Goal: Information Seeking & Learning: Learn about a topic

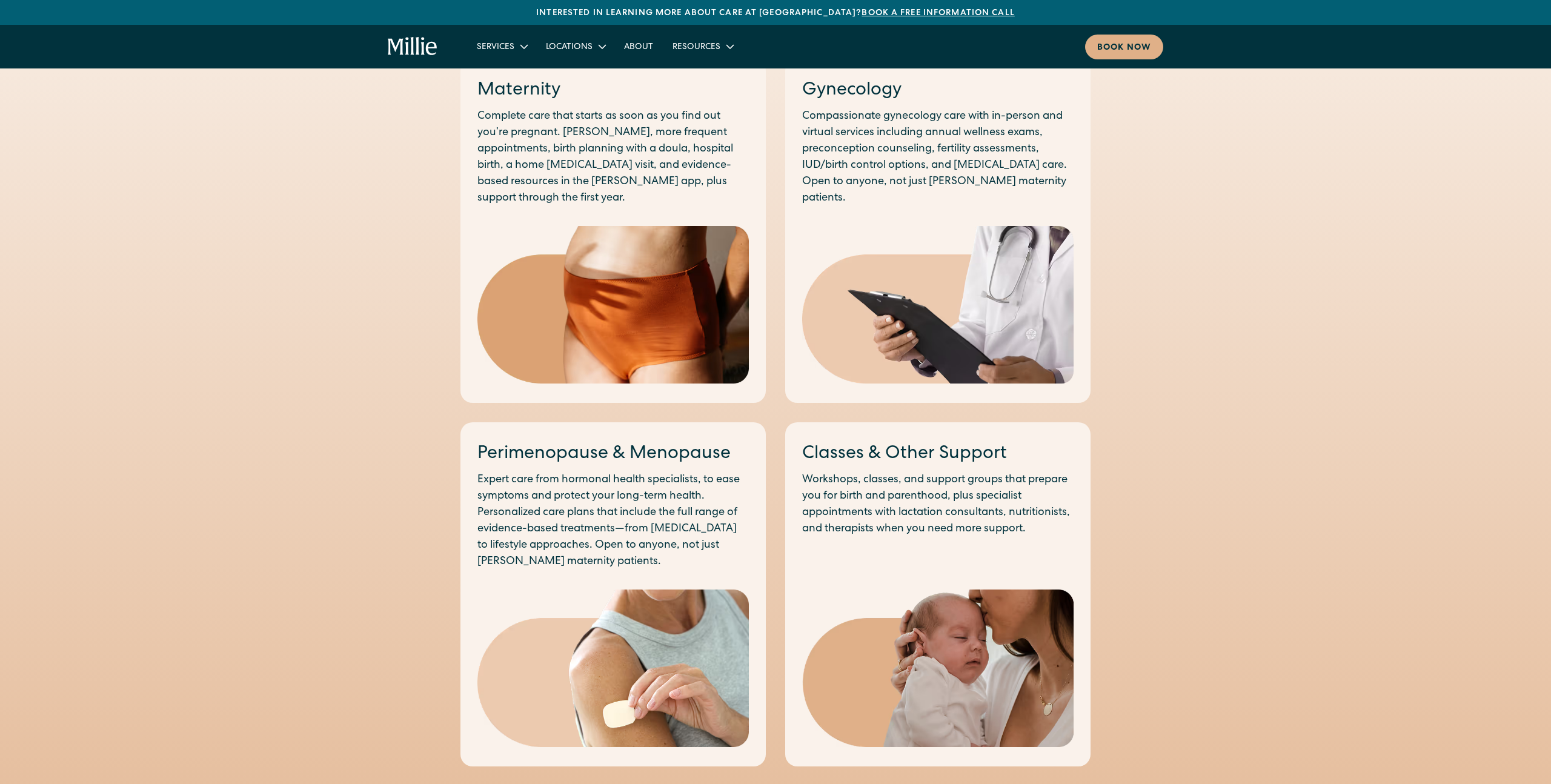
scroll to position [707, 0]
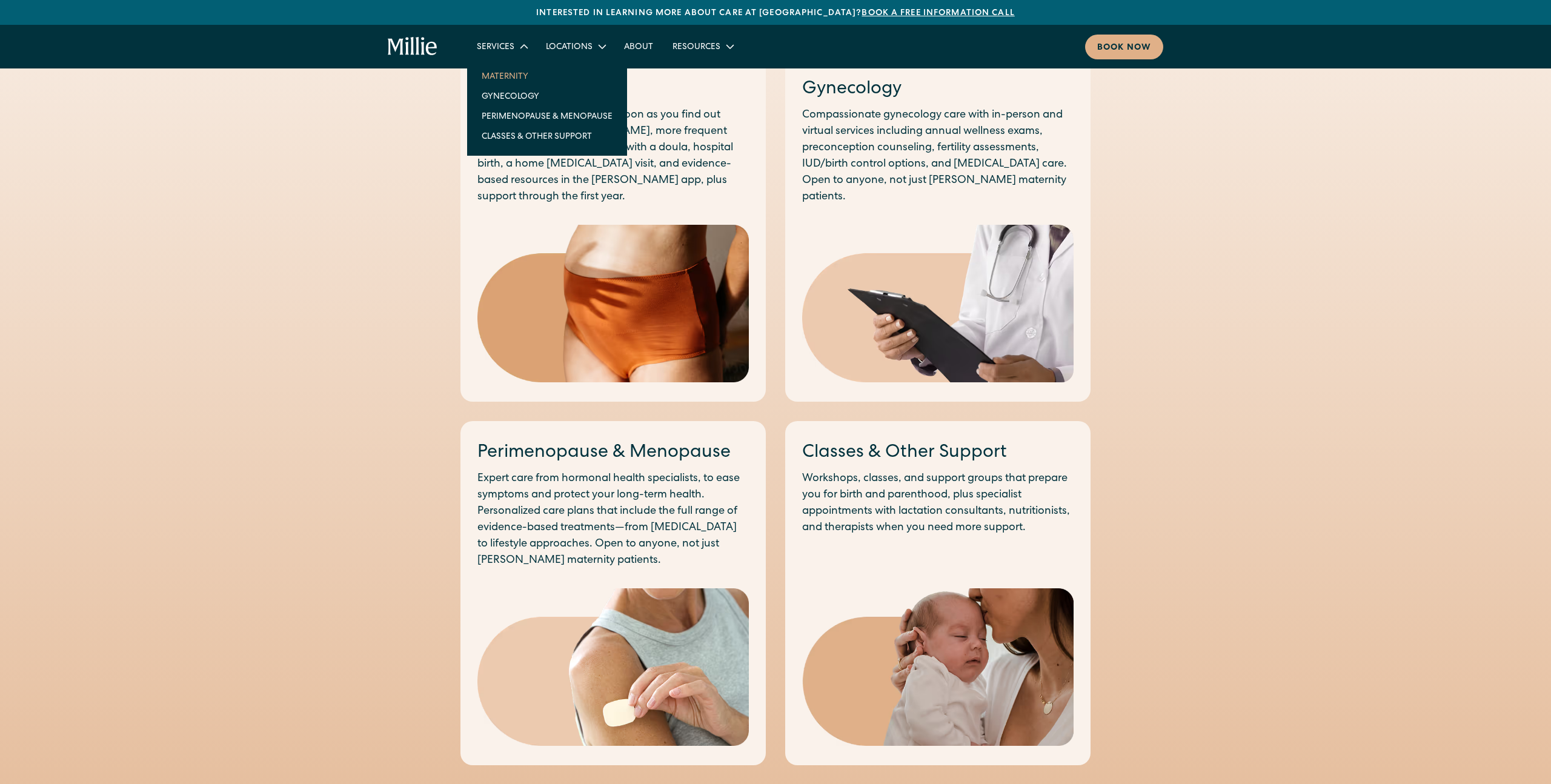
click at [508, 74] on link "Maternity" at bounding box center [547, 75] width 150 height 20
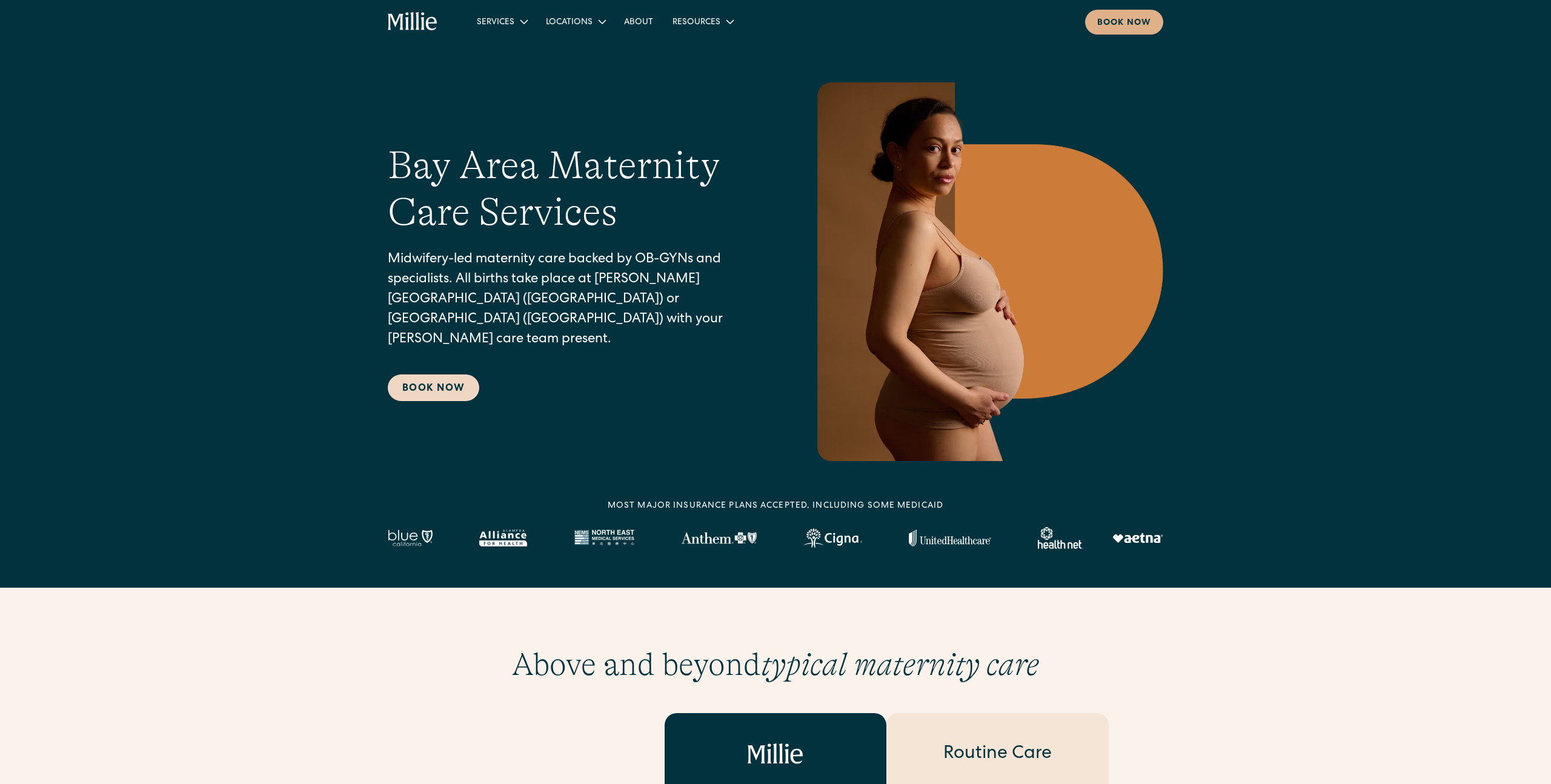
click at [447, 379] on link "Book Now" at bounding box center [433, 387] width 91 height 27
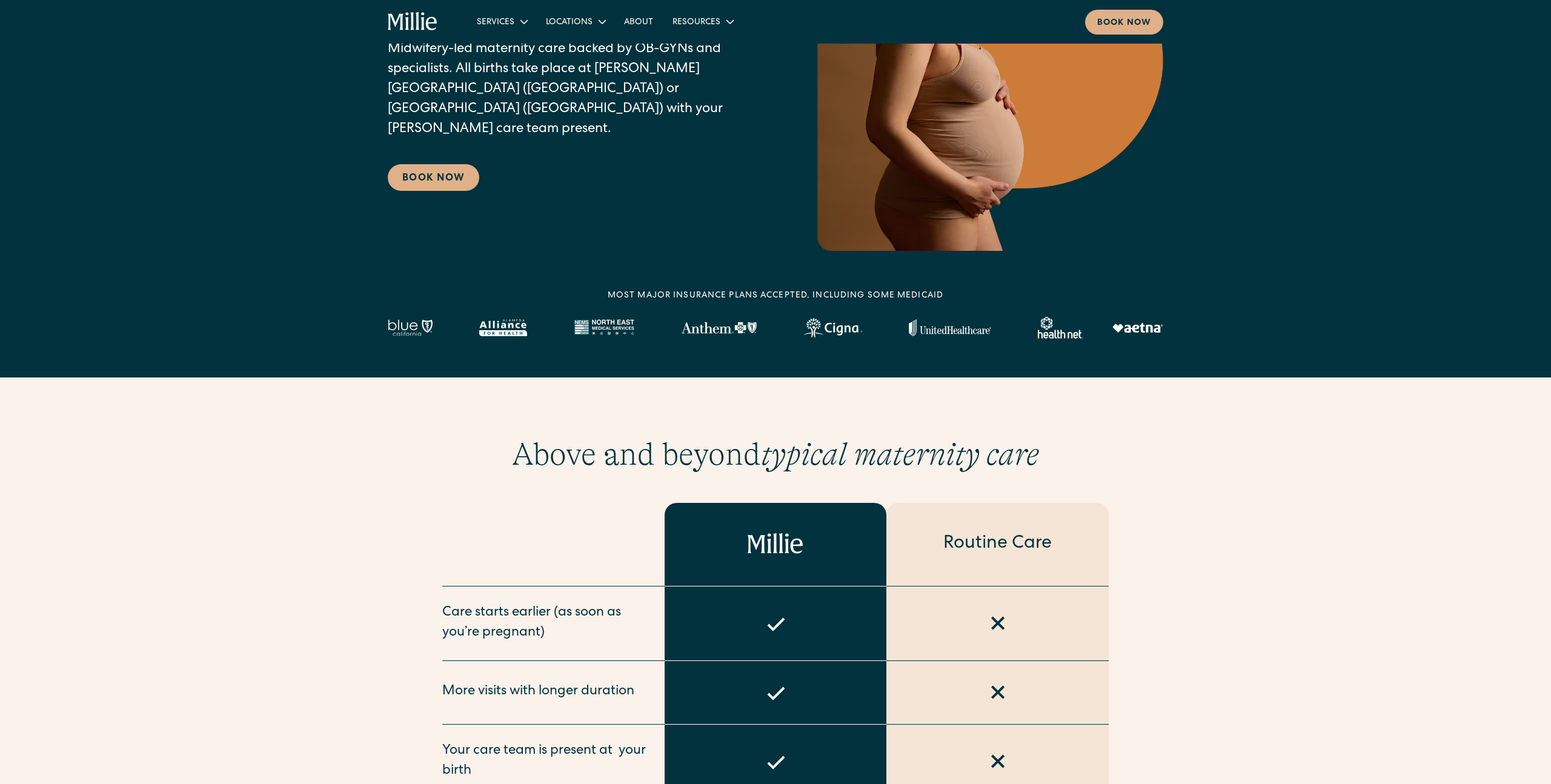
scroll to position [214, 0]
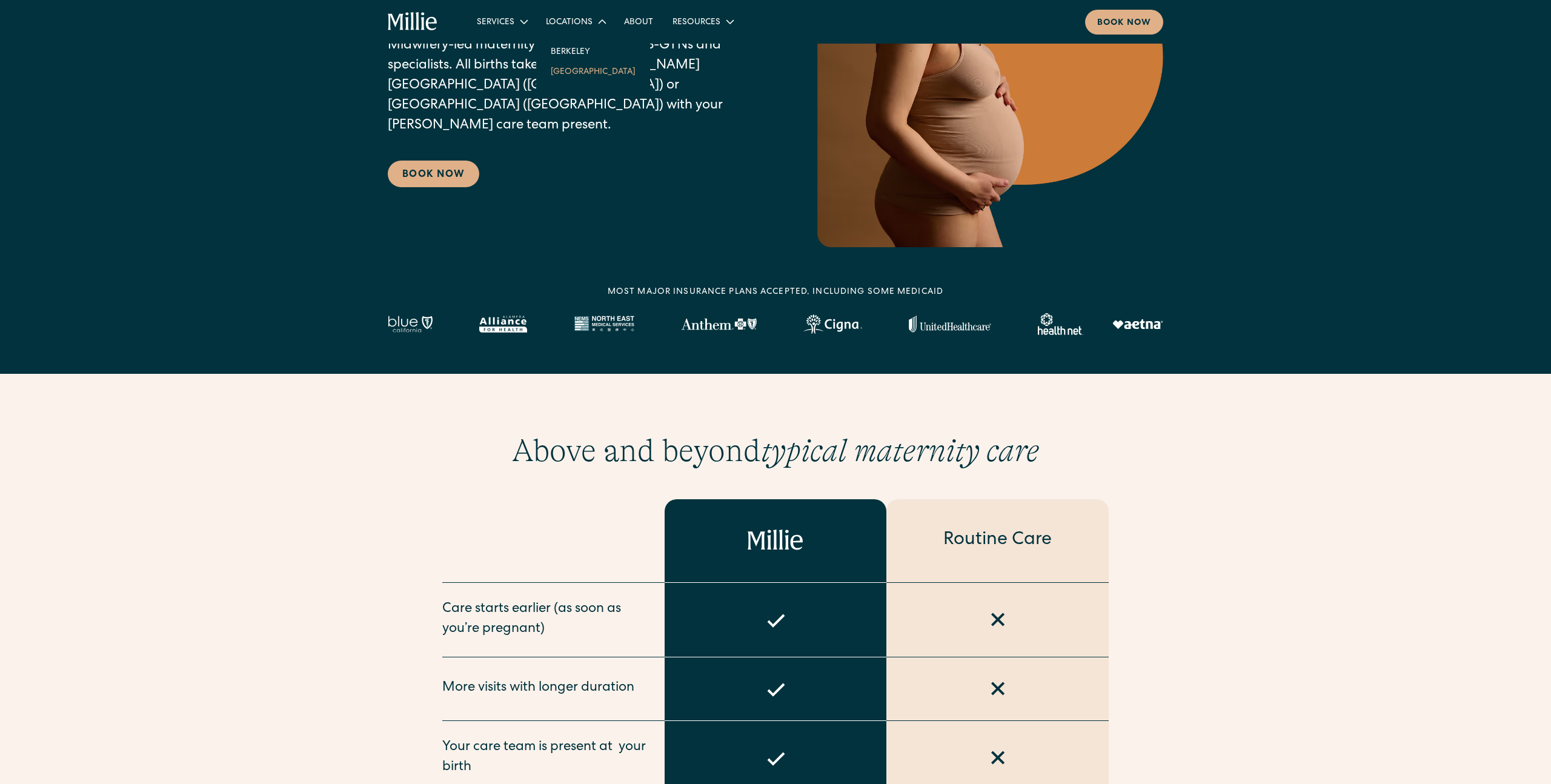
click at [567, 74] on link "[GEOGRAPHIC_DATA]" at bounding box center [593, 71] width 104 height 20
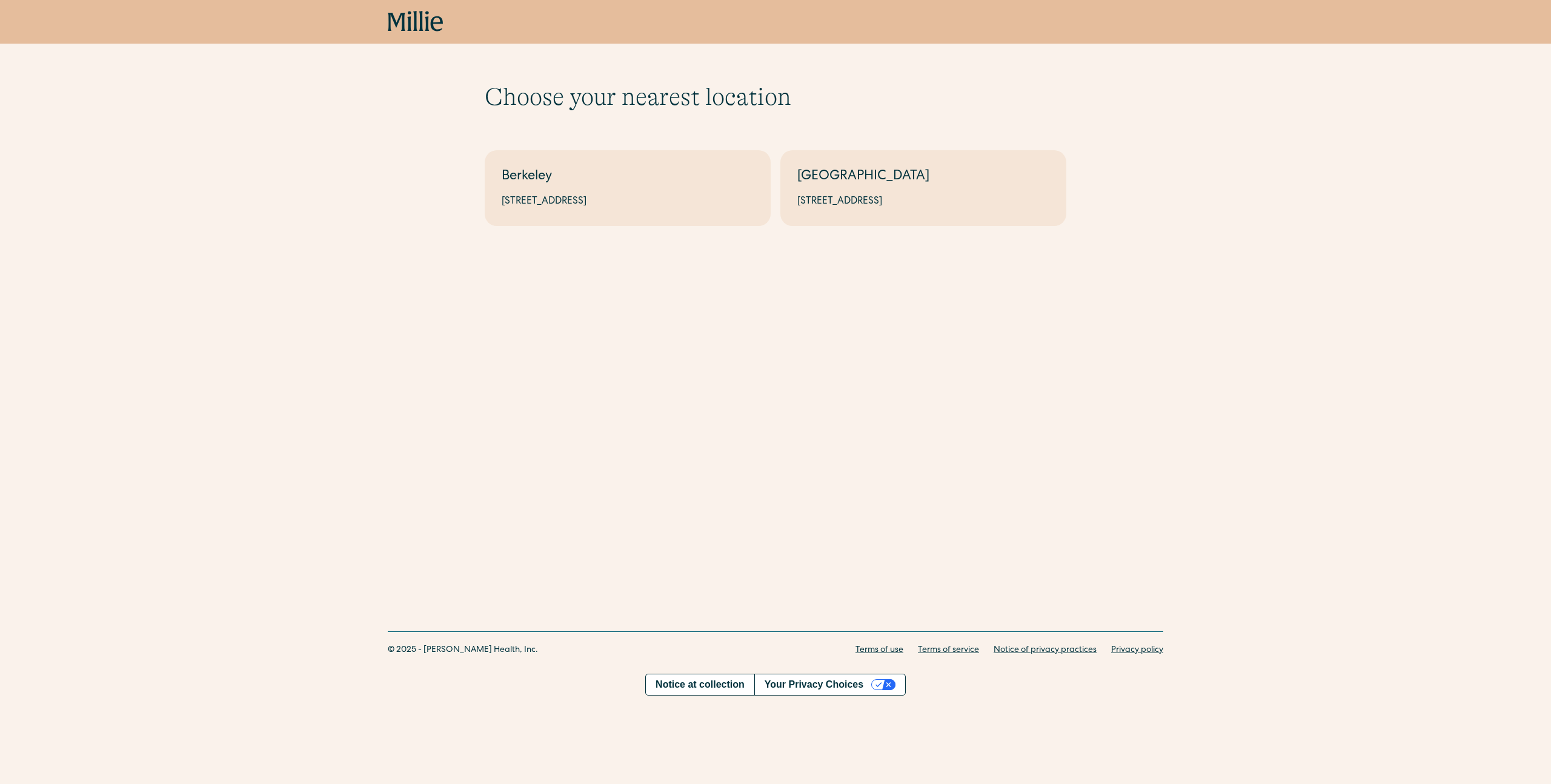
click at [971, 318] on div "Choose your nearest location Shows if there's no parameters Berkeley 2999 Regen…" at bounding box center [775, 318] width 1551 height 548
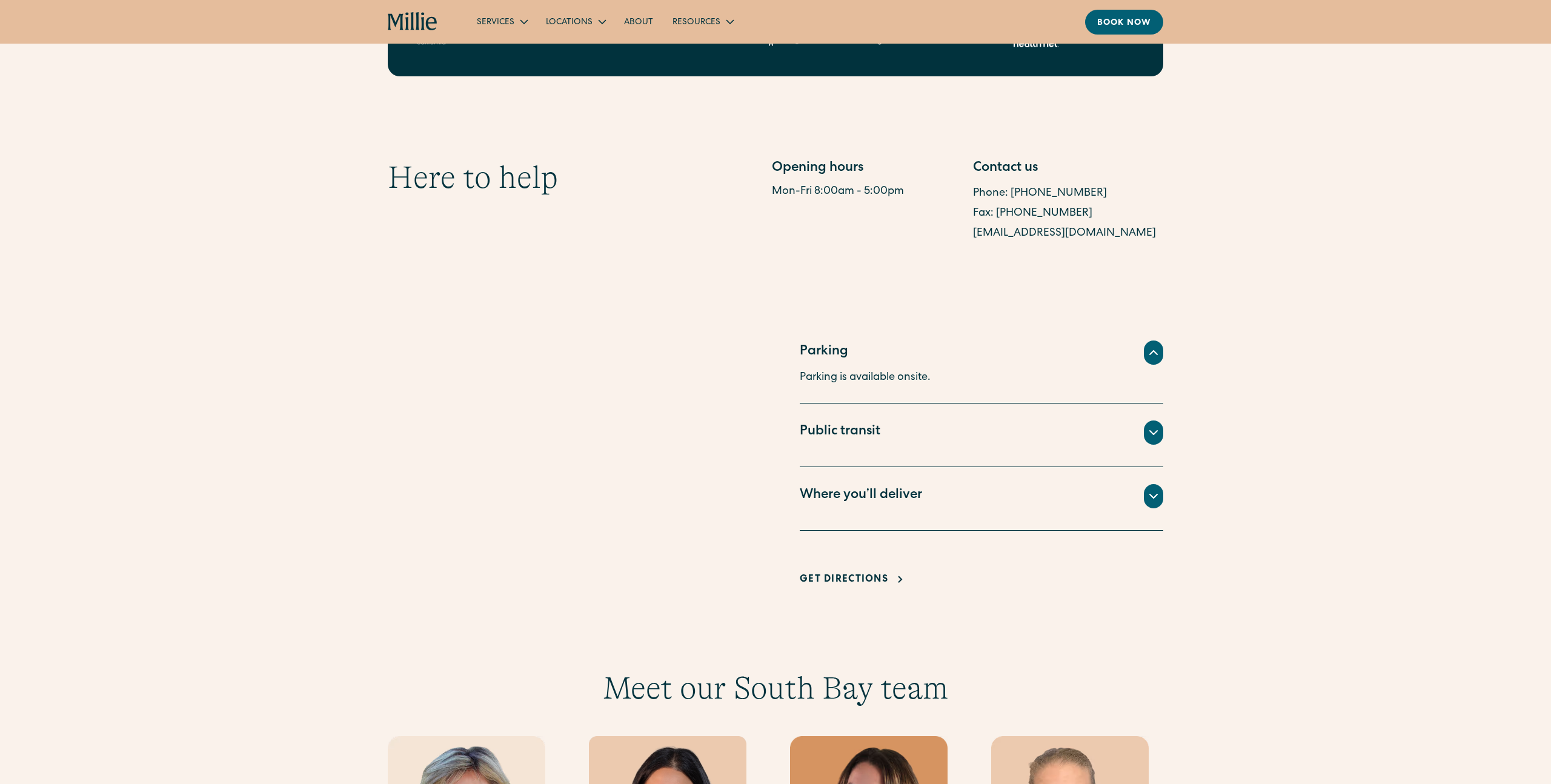
scroll to position [621, 0]
click at [912, 339] on div "Parking" at bounding box center [982, 351] width 363 height 24
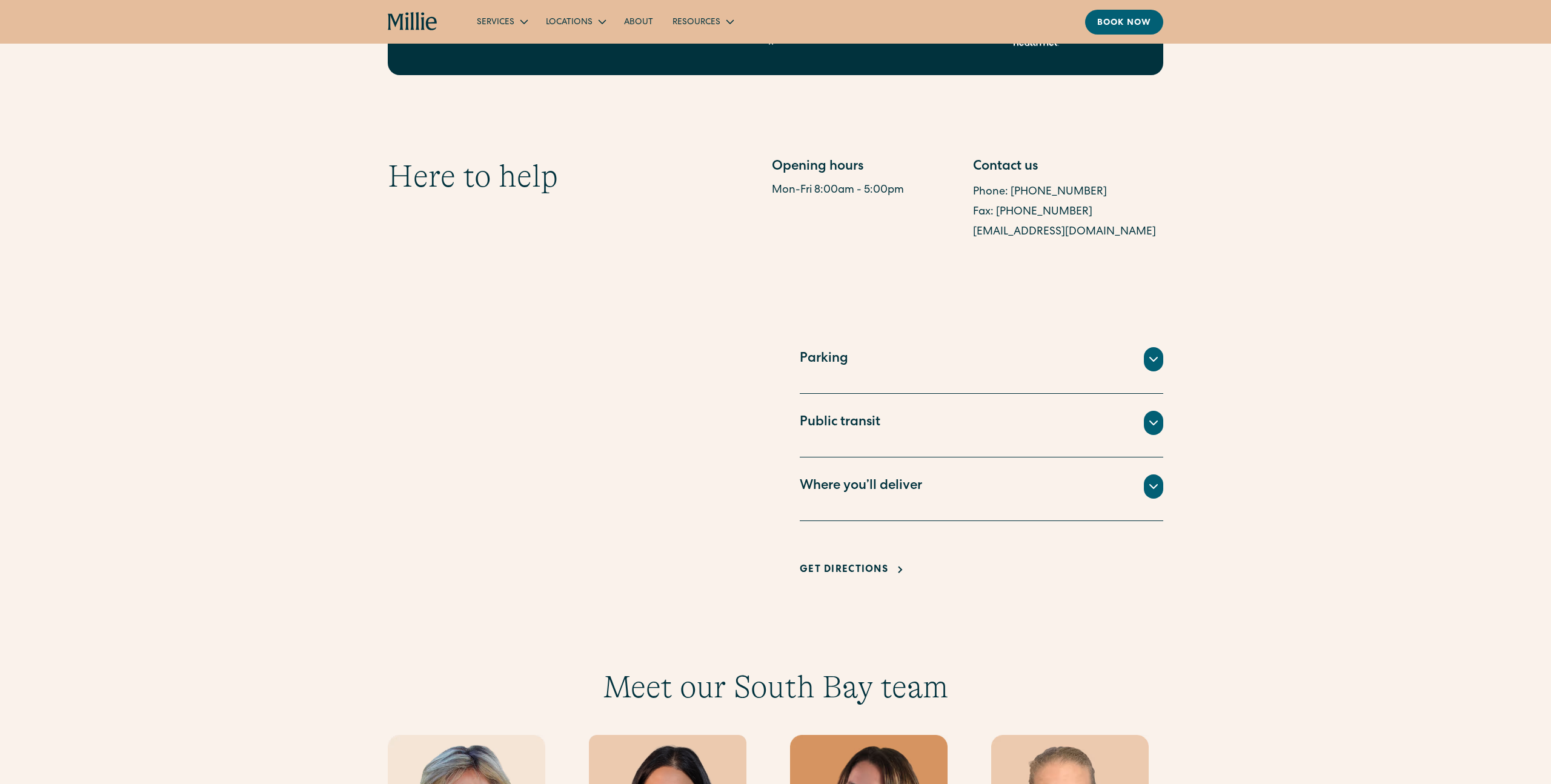
click at [891, 394] on div "Public transit The Millie Clinic is located within a short driving distance of …" at bounding box center [982, 426] width 363 height 63
click at [893, 411] on div "Public transit" at bounding box center [982, 423] width 363 height 24
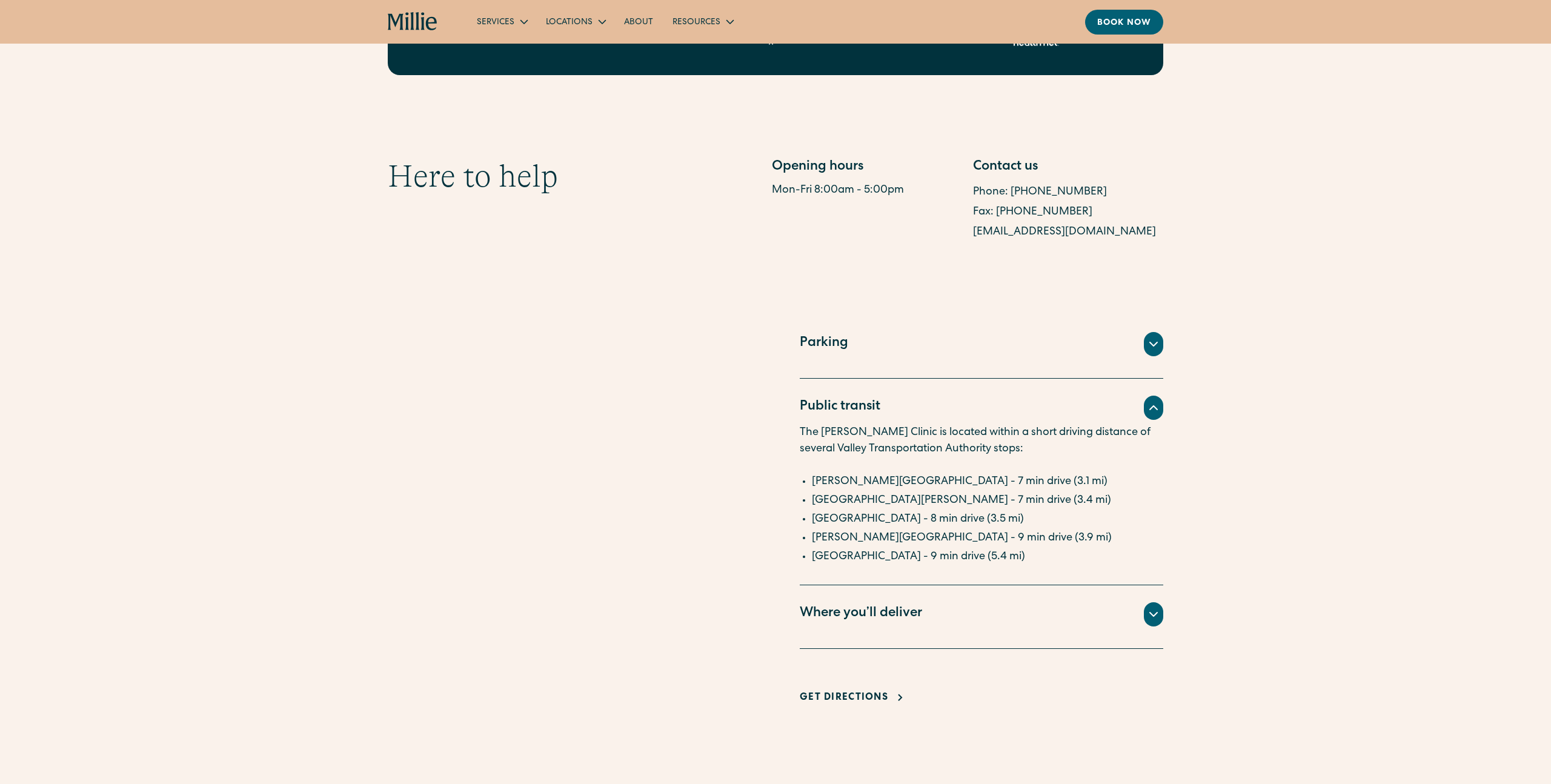
click at [891, 604] on div "Where you’ll deliver" at bounding box center [861, 614] width 122 height 20
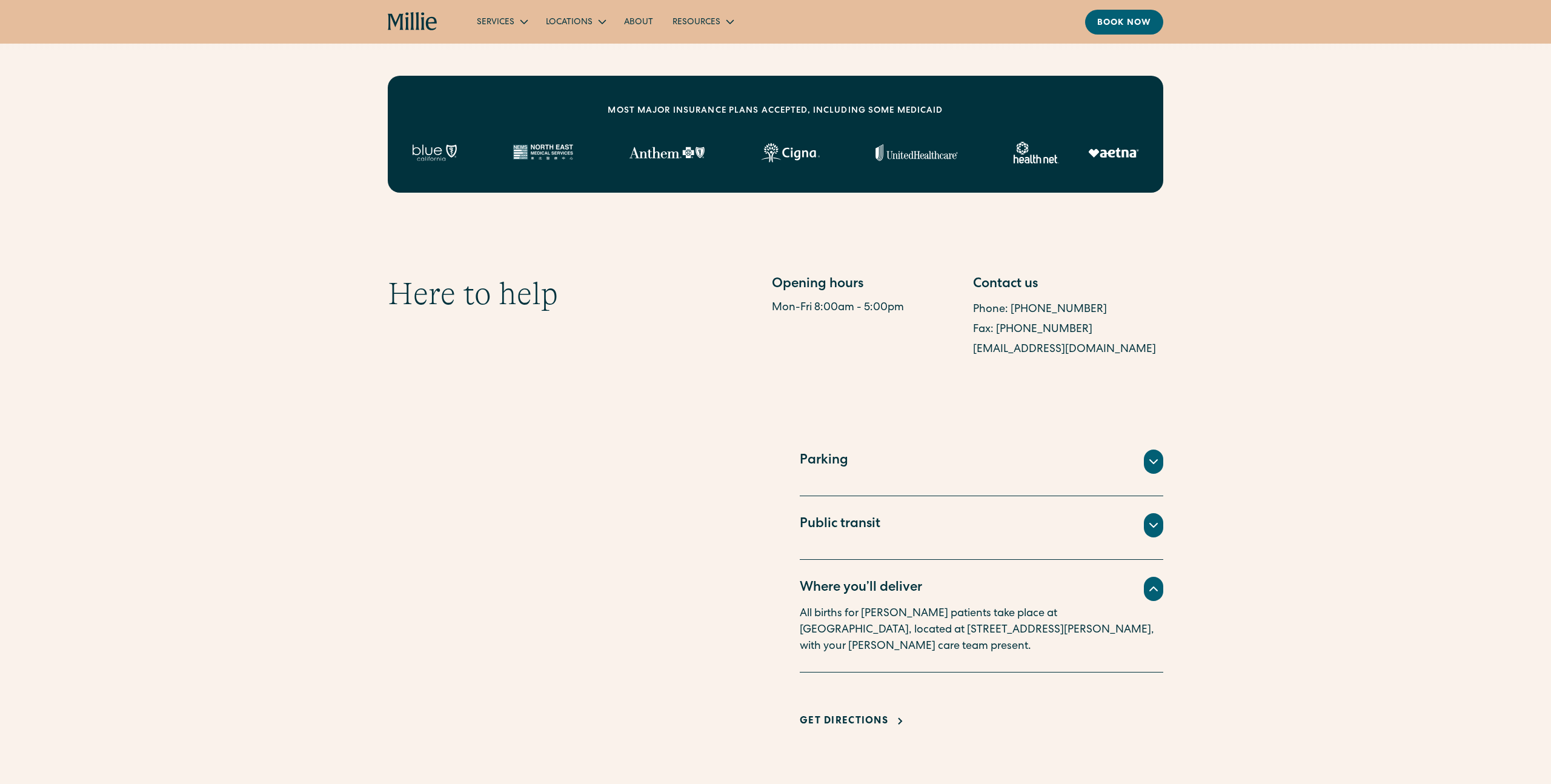
scroll to position [0, 0]
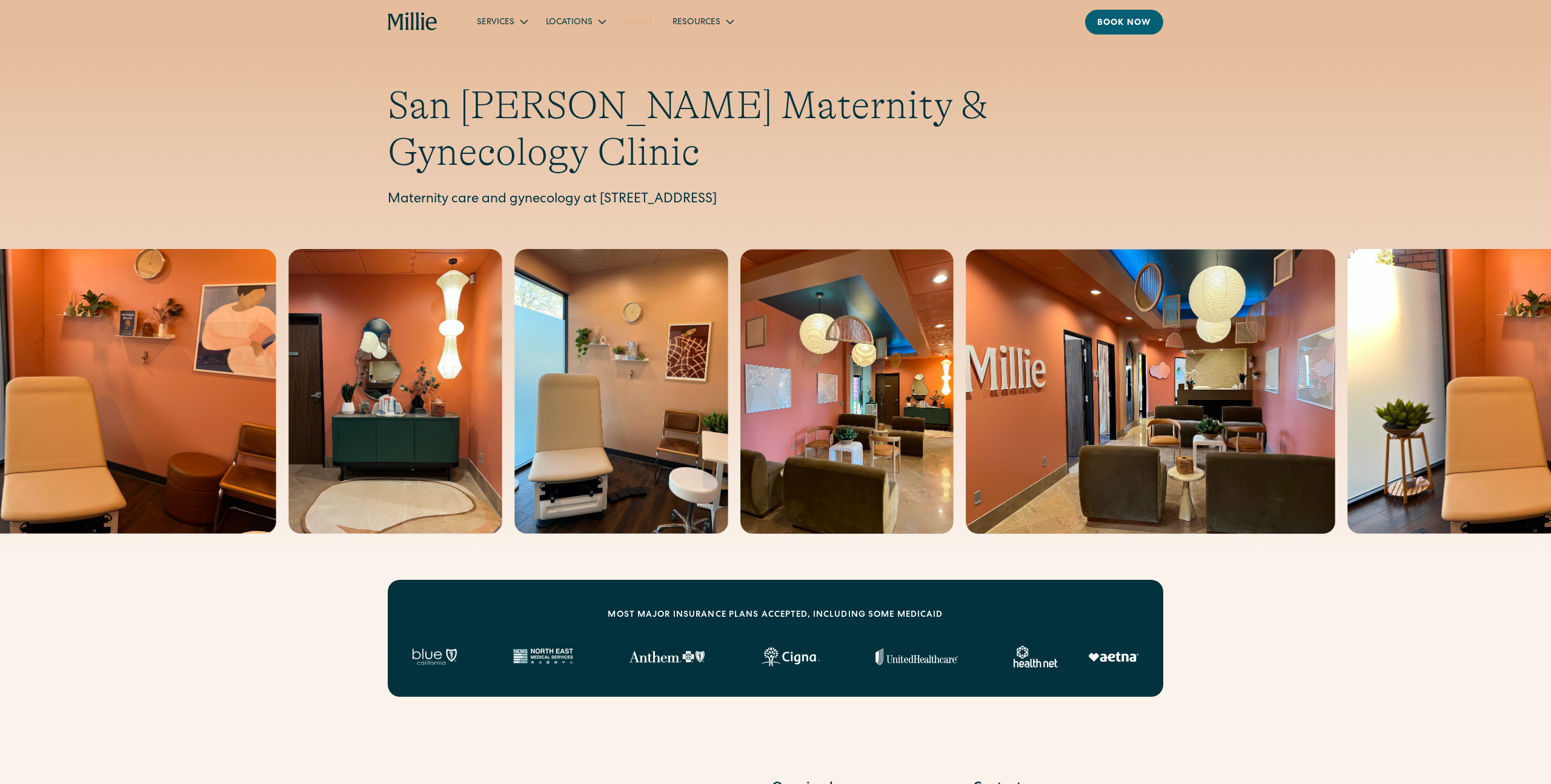
click at [633, 21] on link "About" at bounding box center [639, 20] width 48 height 20
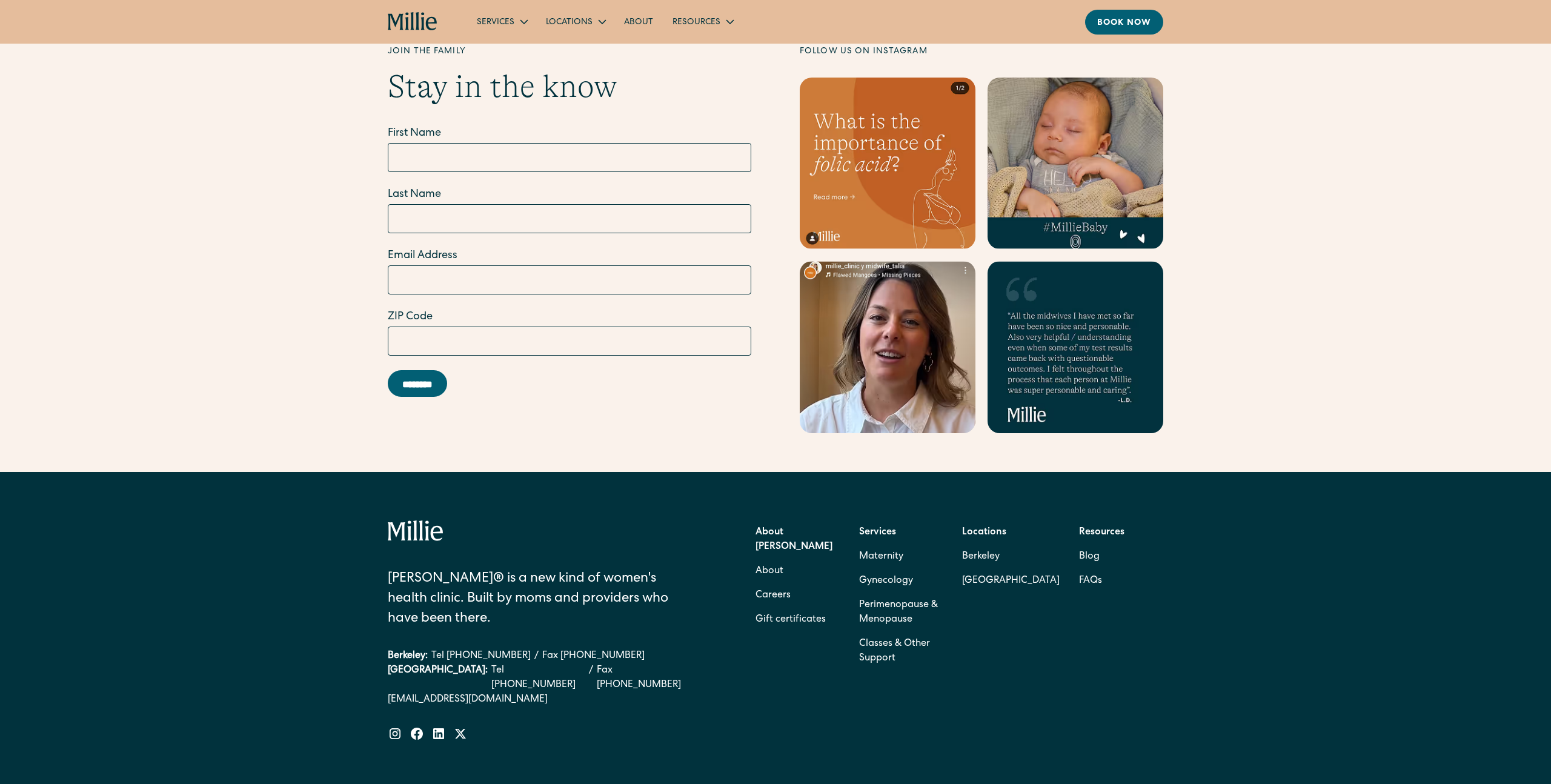
scroll to position [3532, 0]
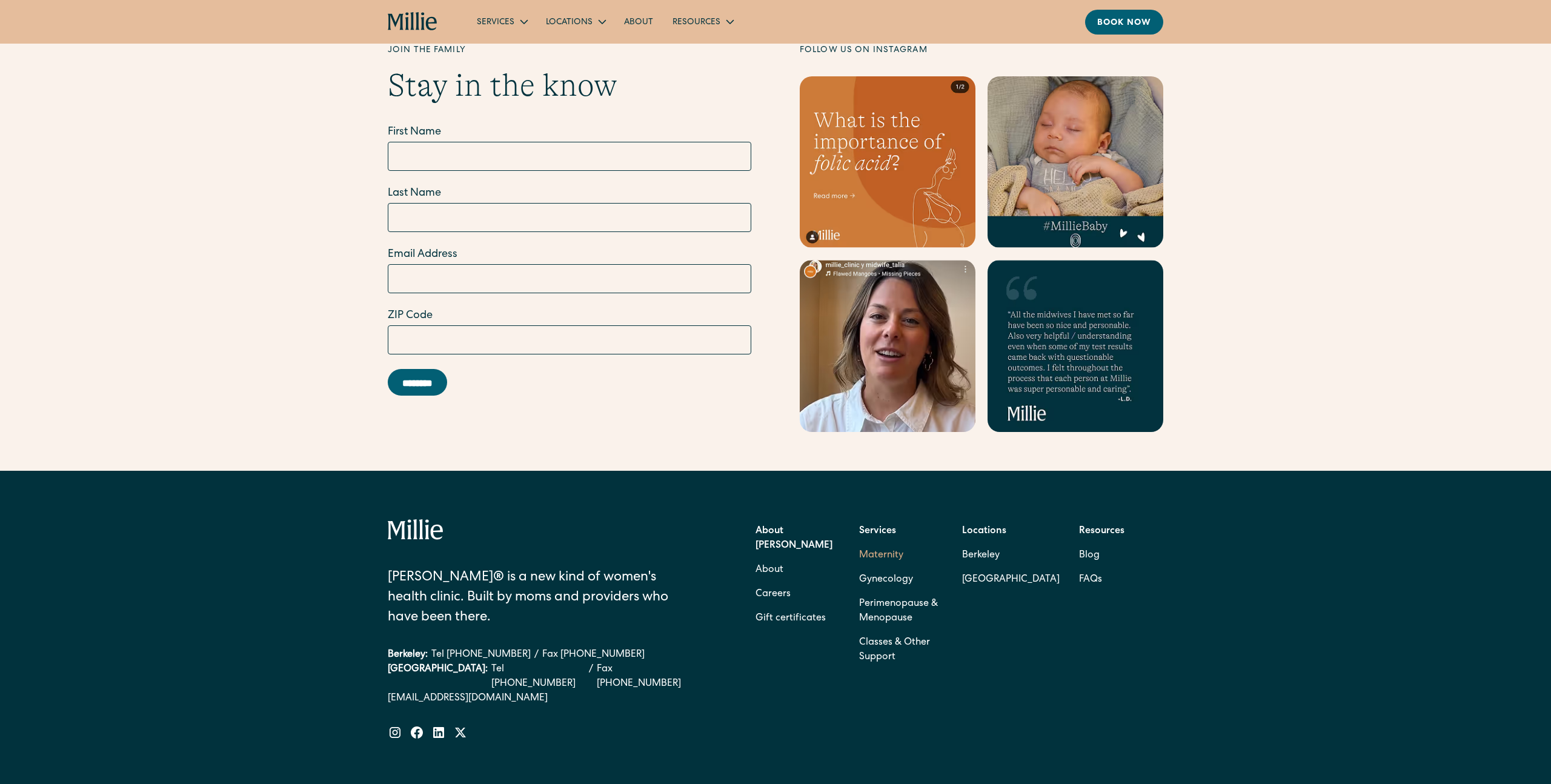
click at [876, 544] on link "Maternity" at bounding box center [880, 556] width 44 height 24
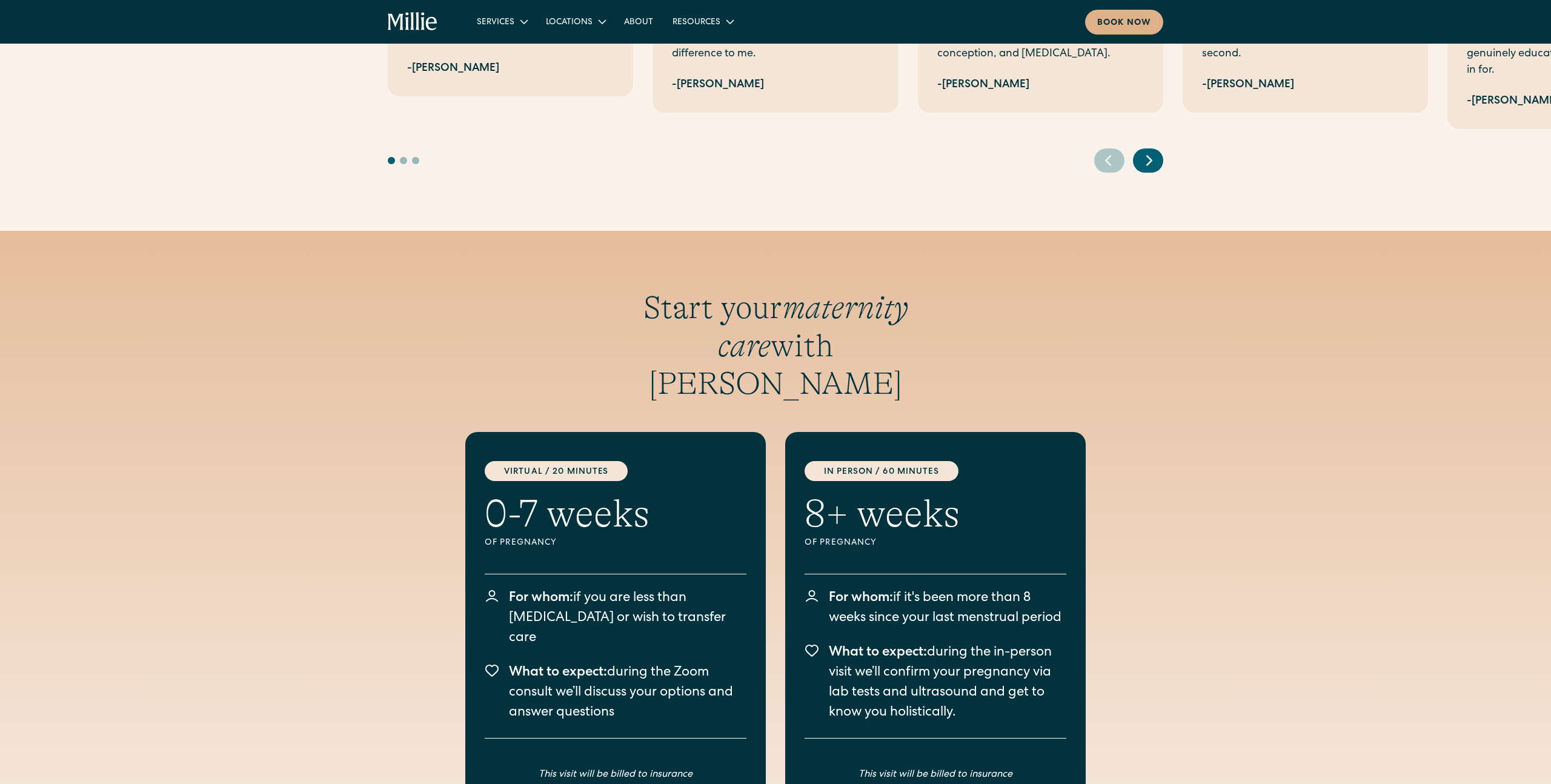
scroll to position [3054, 0]
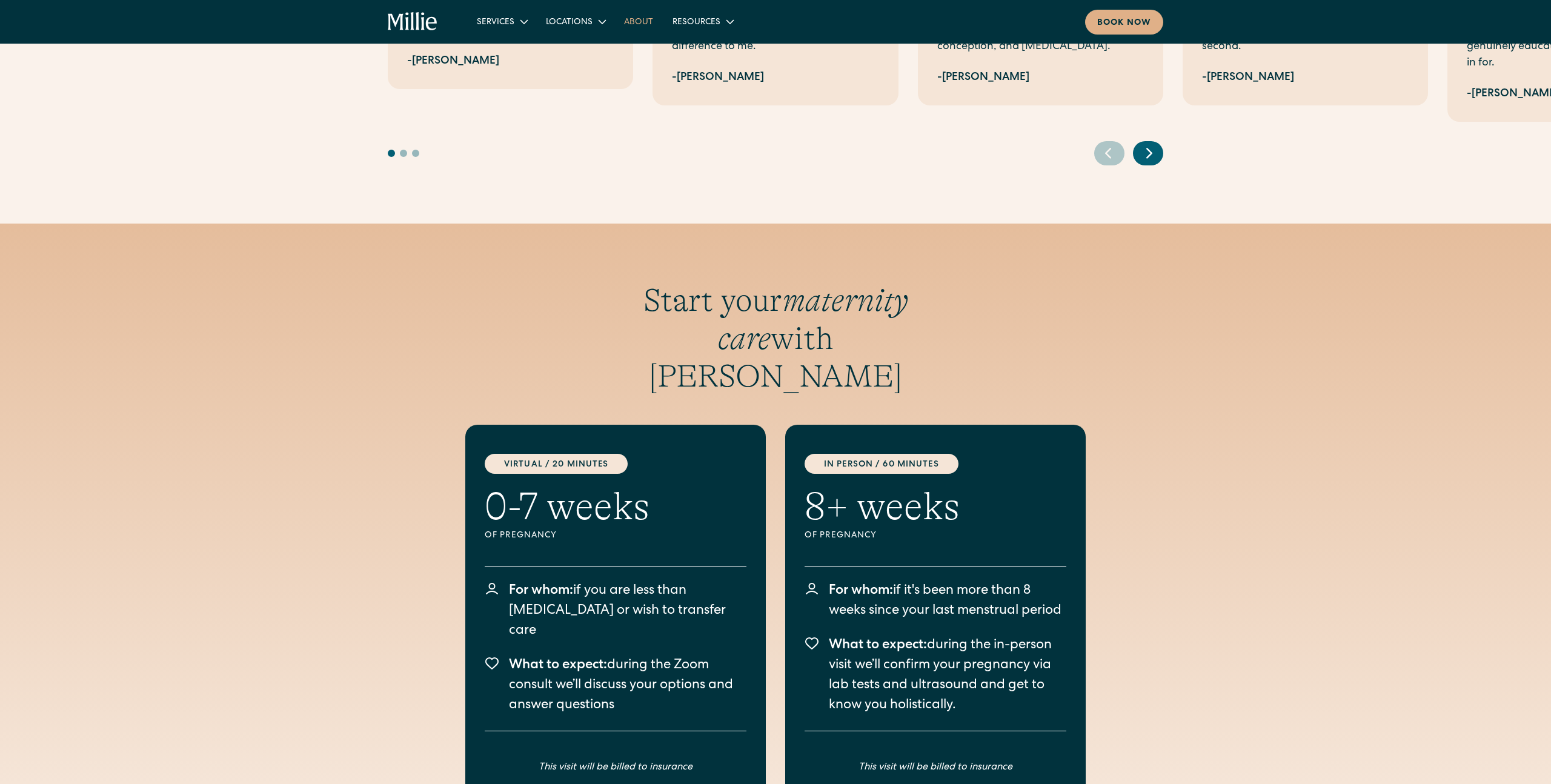
click at [623, 19] on link "About" at bounding box center [639, 20] width 48 height 20
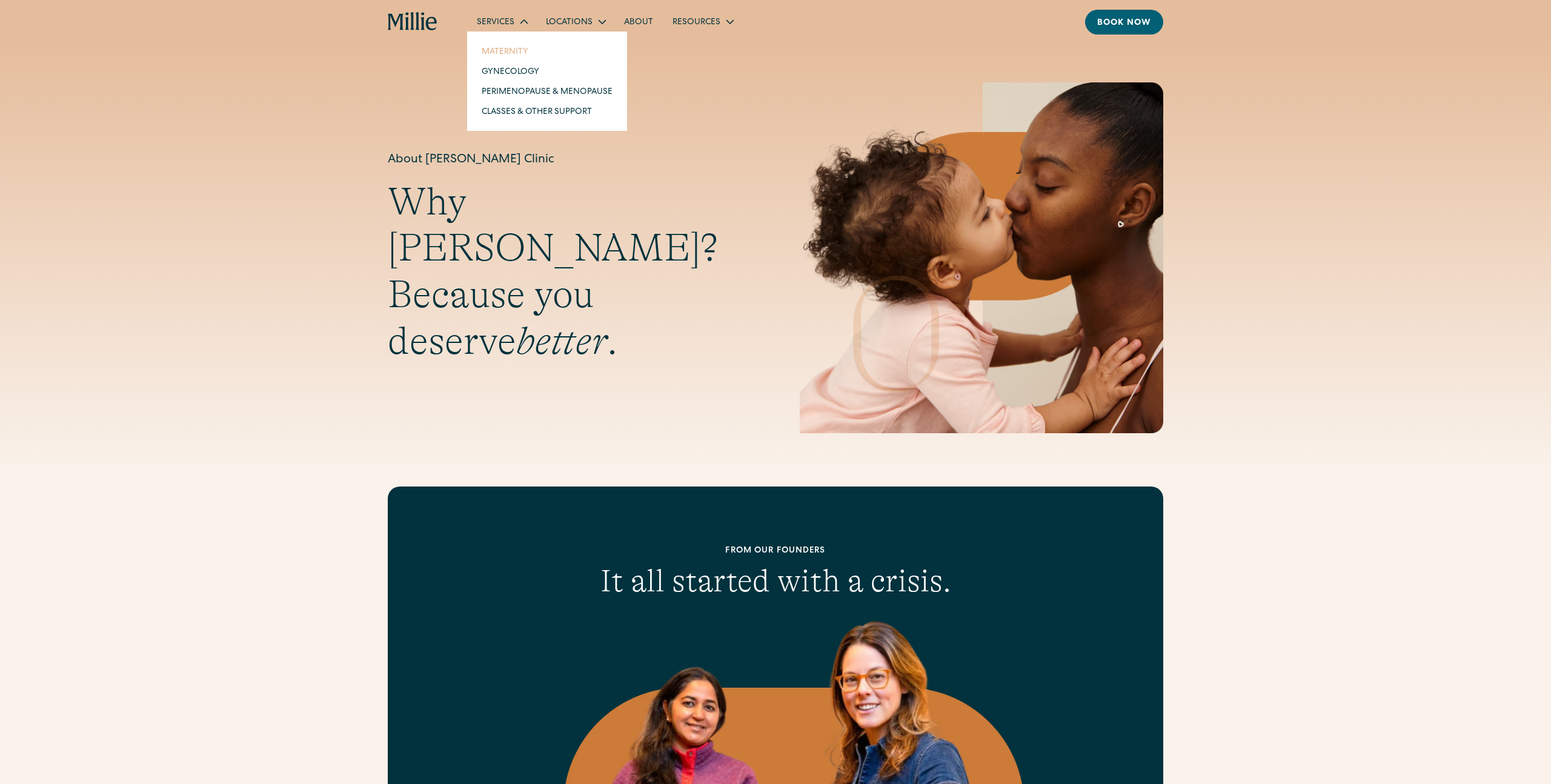
click at [507, 49] on link "Maternity" at bounding box center [547, 50] width 150 height 20
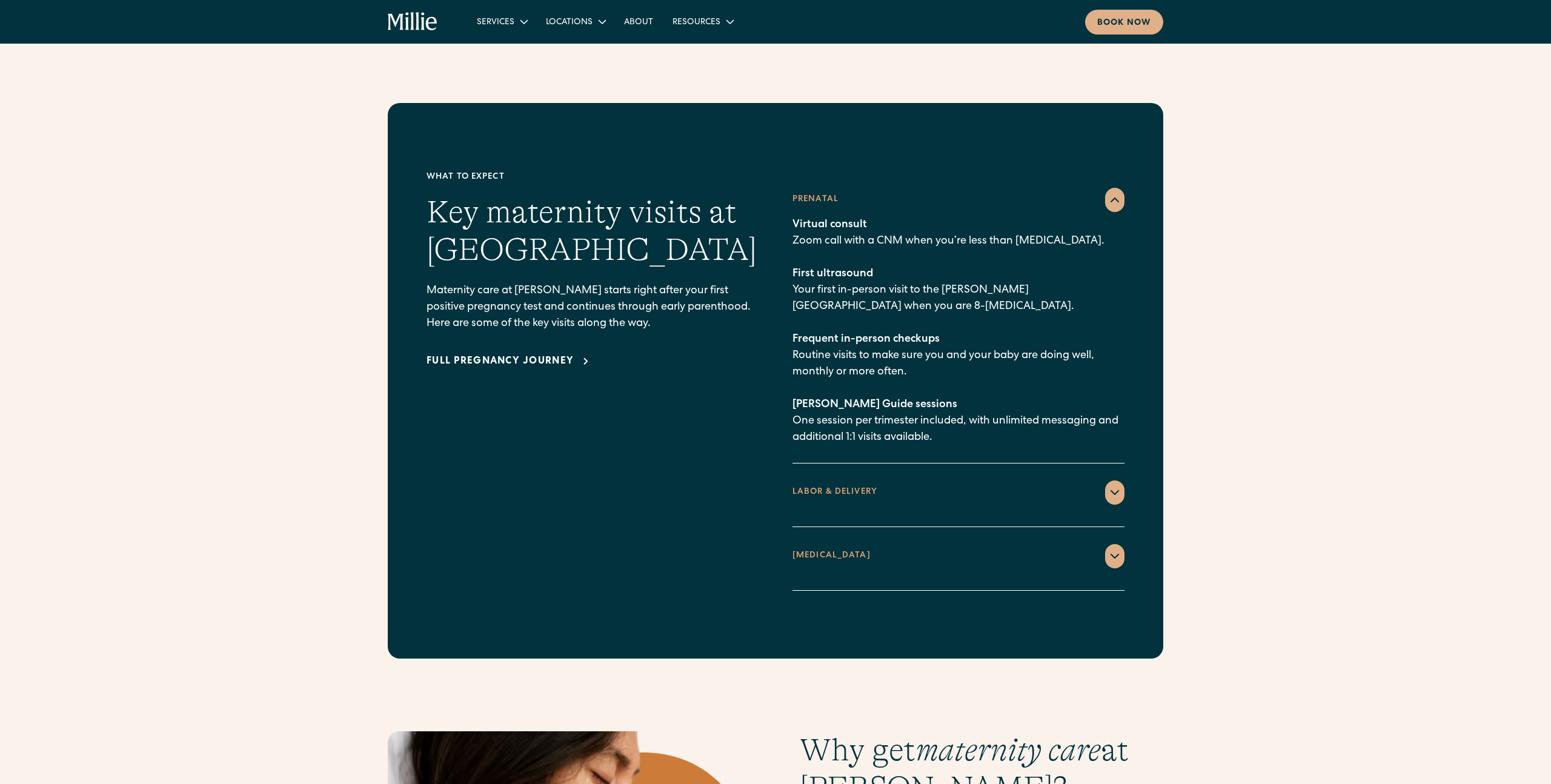
scroll to position [1646, 0]
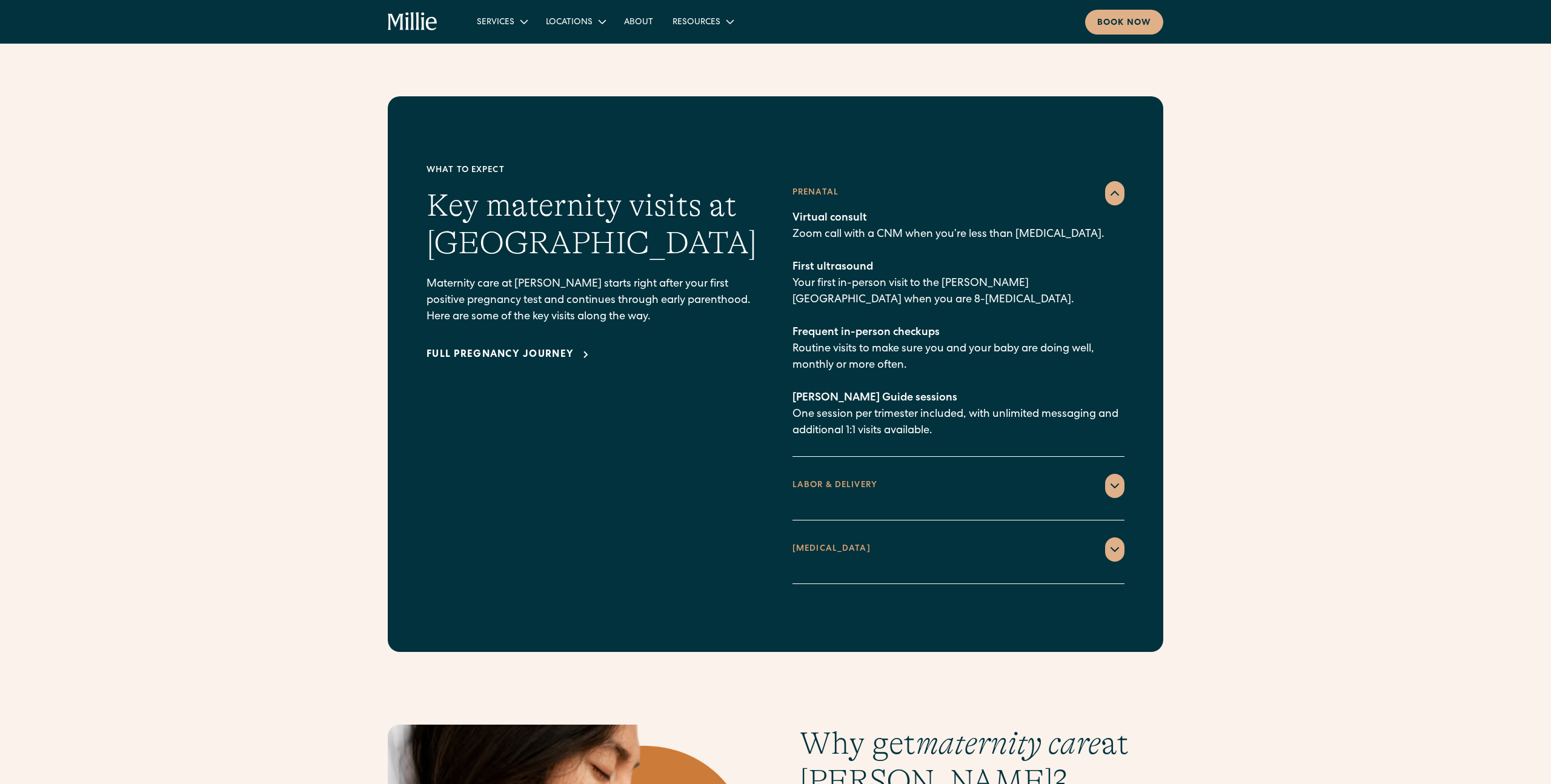
click at [914, 474] on div "LABOR & DELIVERY" at bounding box center [959, 486] width 333 height 24
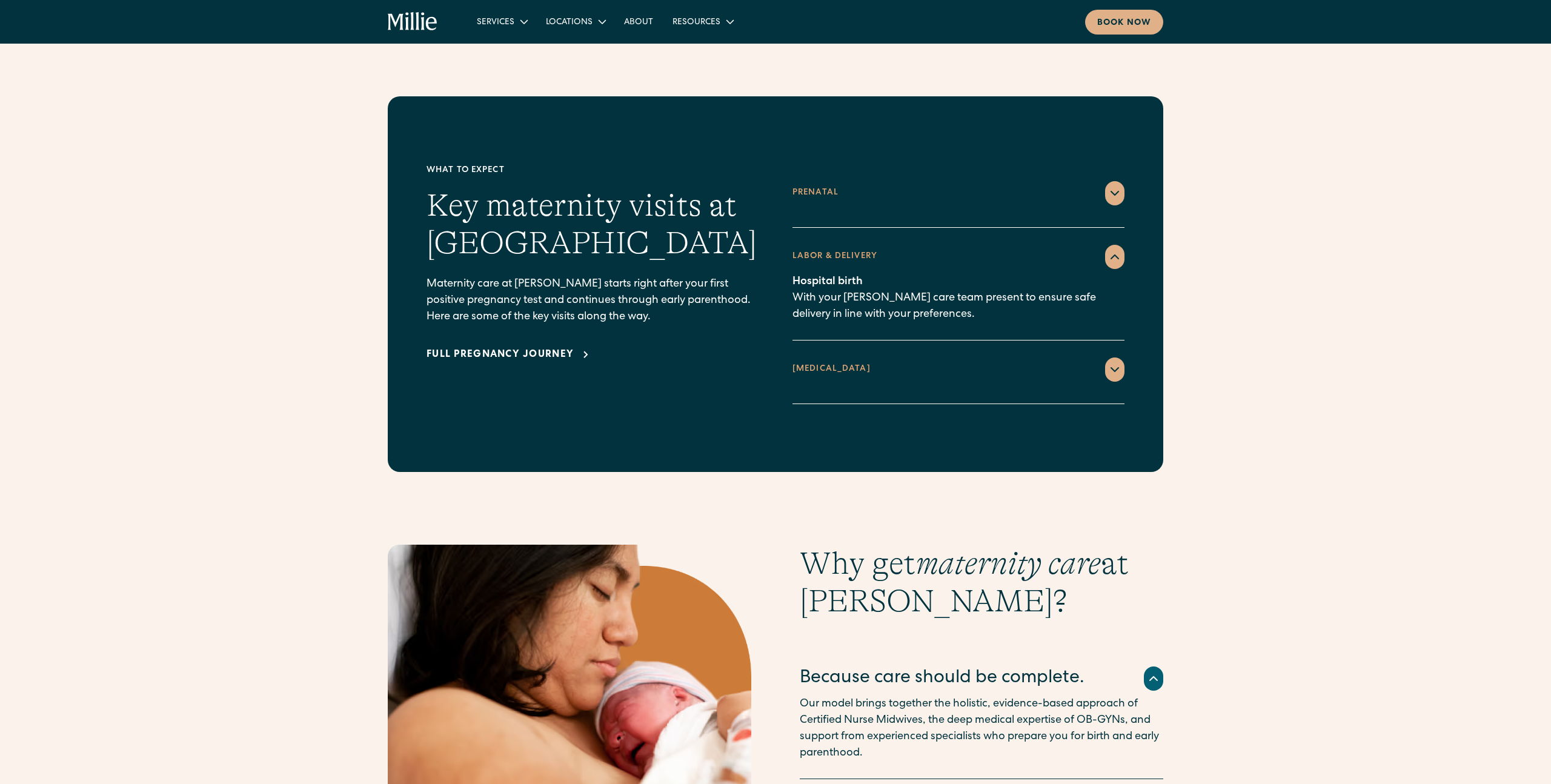
click at [878, 358] on div "POSTPARTUM" at bounding box center [959, 370] width 333 height 24
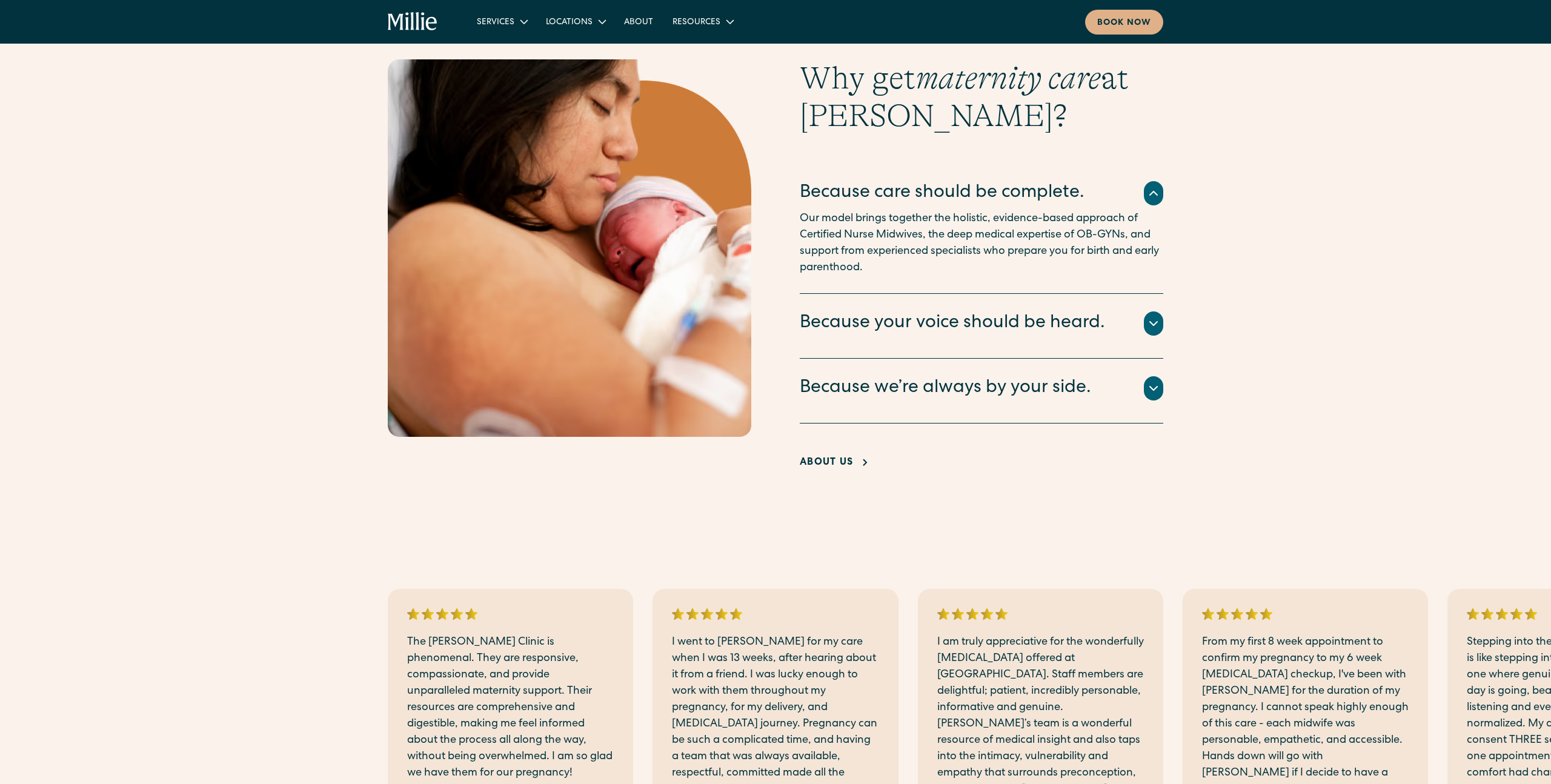
scroll to position [2263, 0]
click at [841, 455] on div "About Us" at bounding box center [826, 463] width 53 height 15
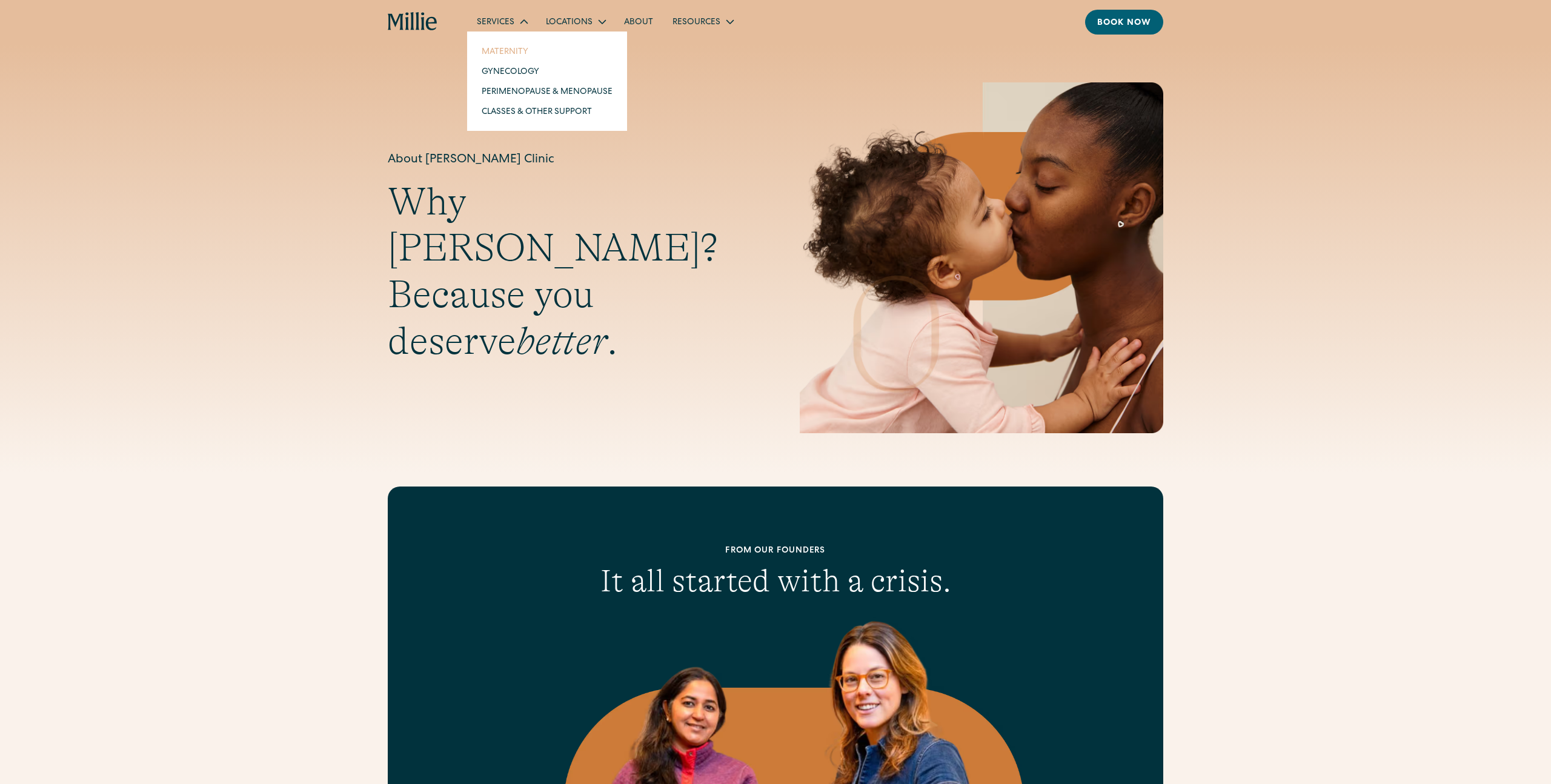
click at [498, 49] on link "Maternity" at bounding box center [547, 50] width 150 height 20
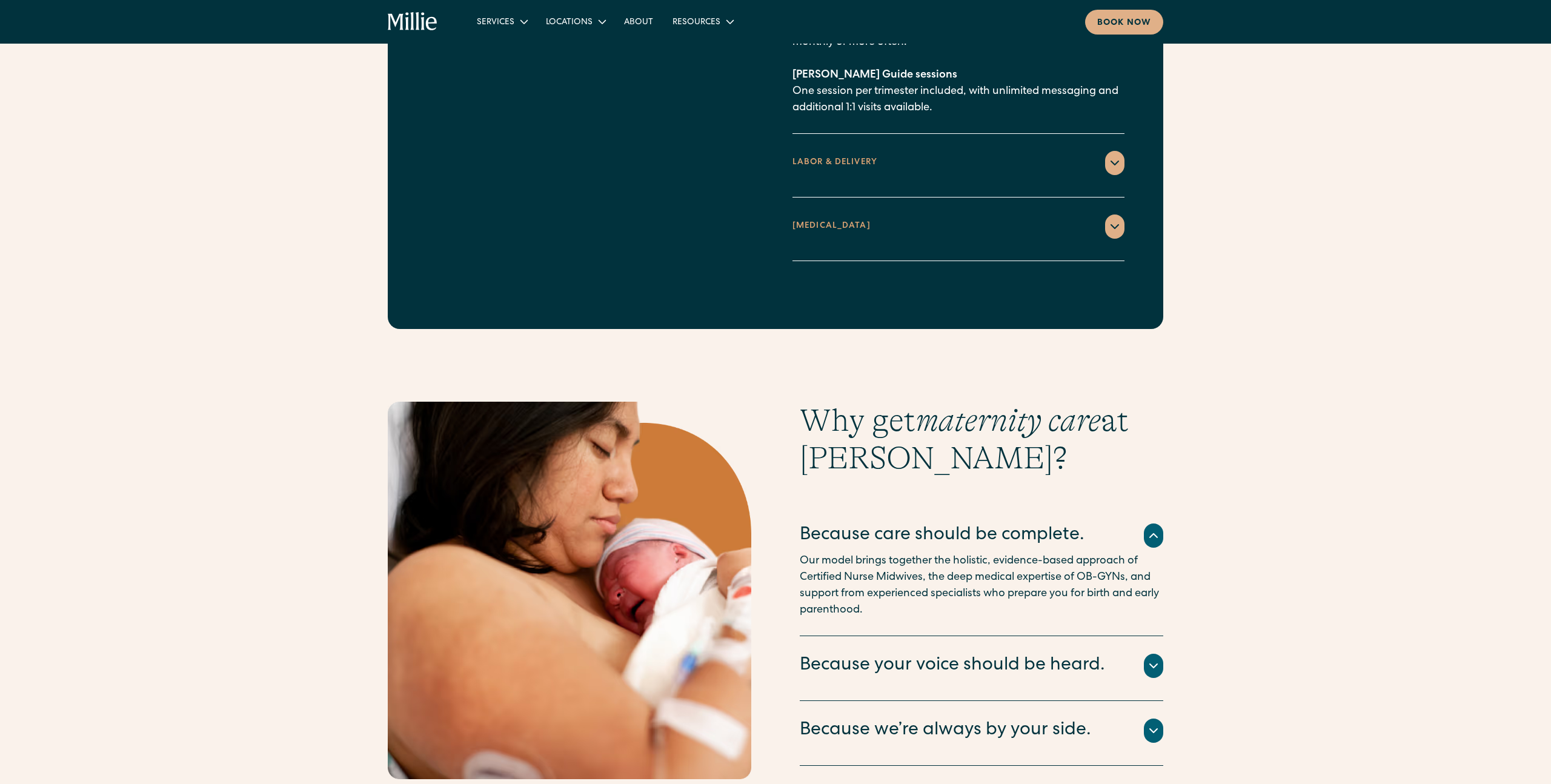
scroll to position [1990, 0]
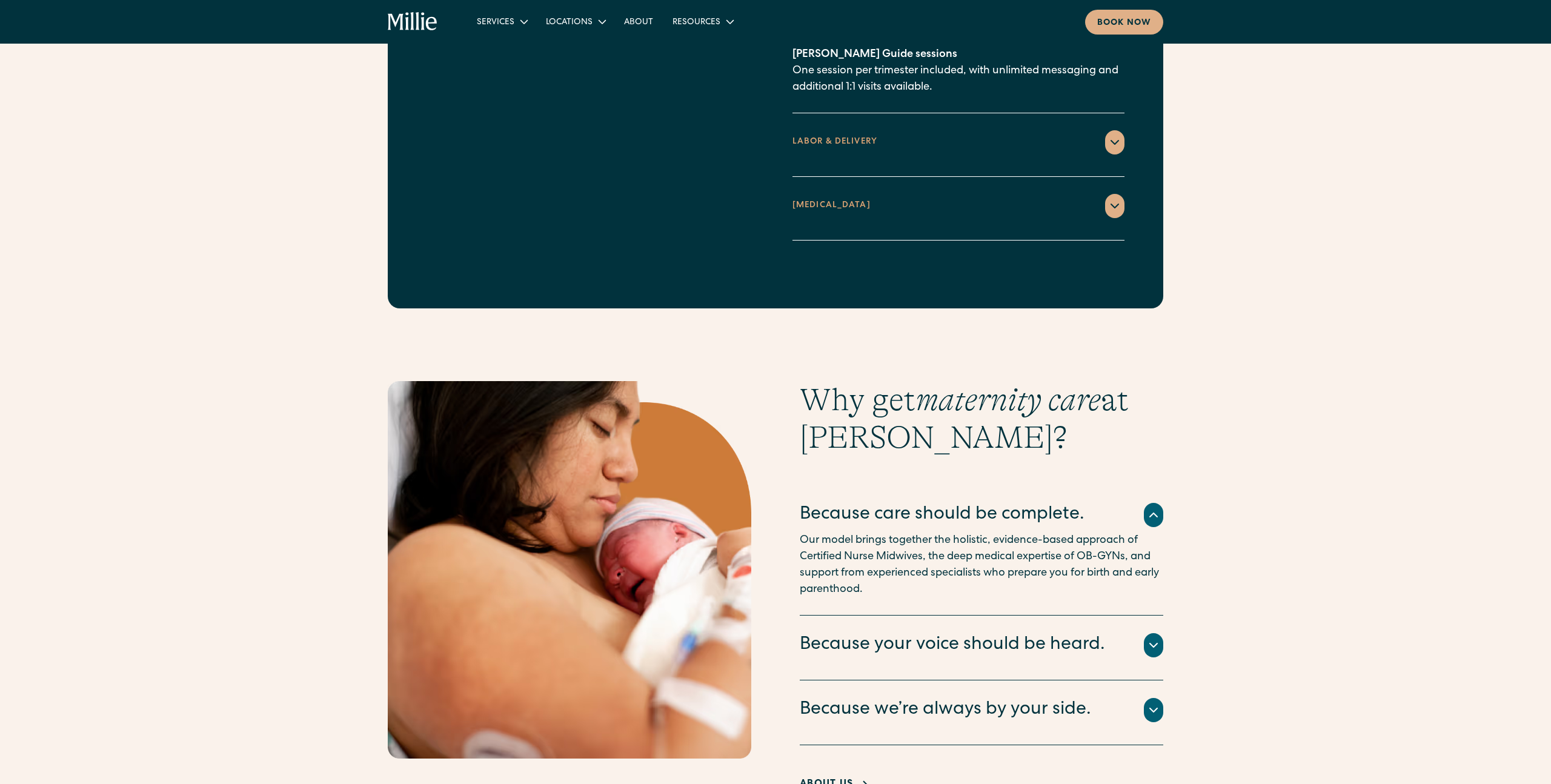
click at [875, 194] on div "[MEDICAL_DATA]" at bounding box center [959, 206] width 333 height 24
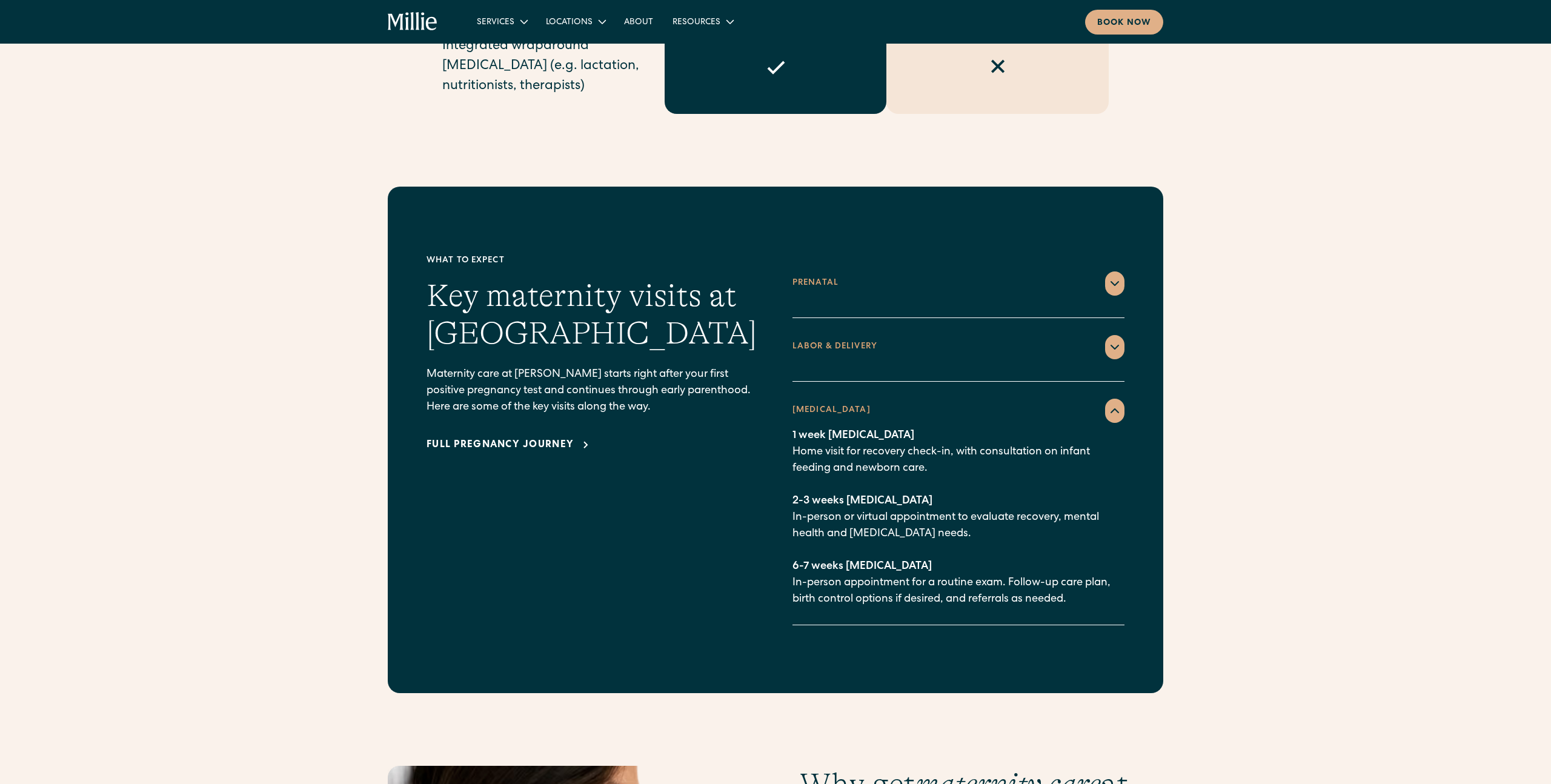
scroll to position [1558, 0]
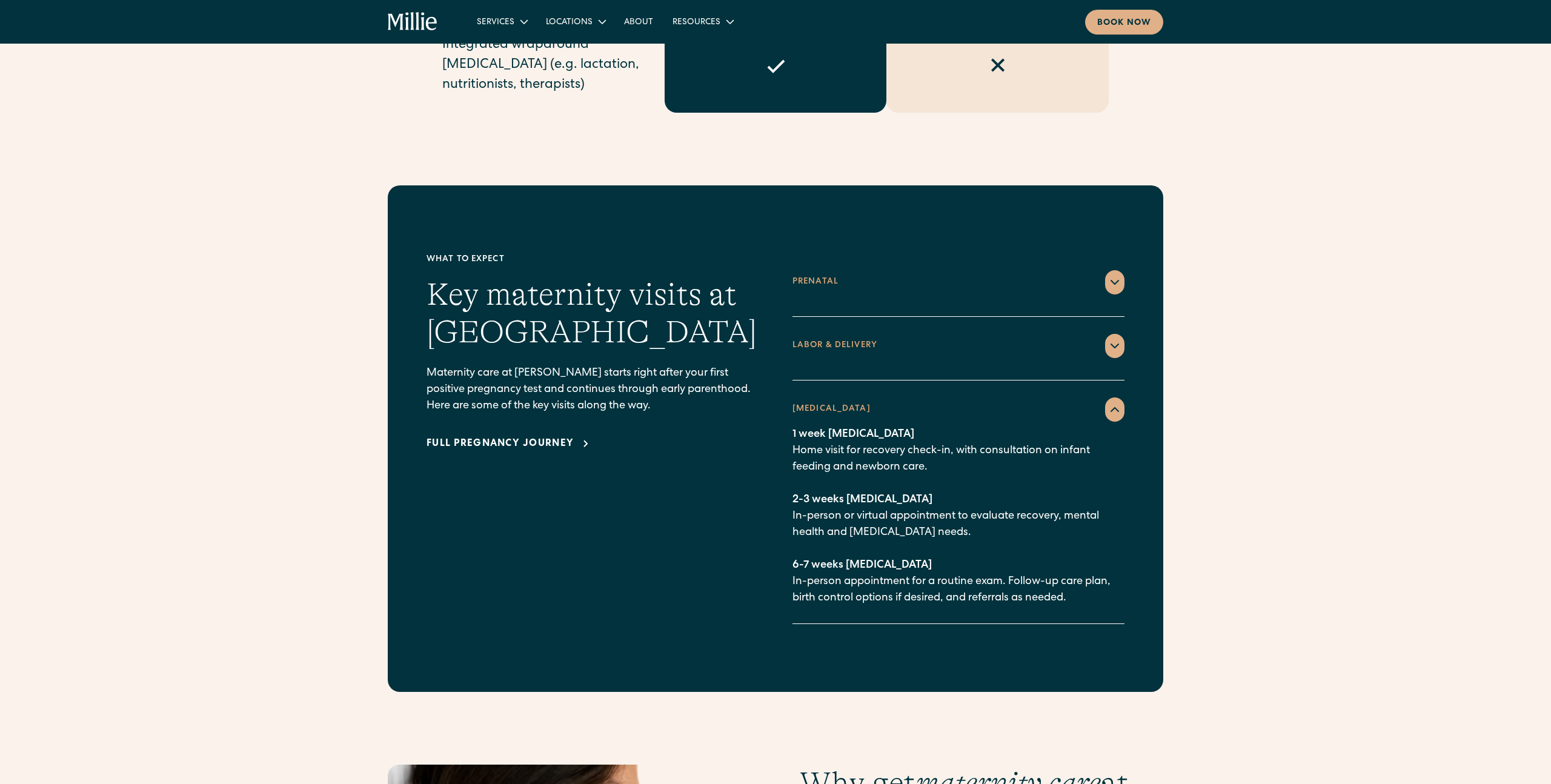
click at [916, 334] on div "LABOR & DELIVERY" at bounding box center [959, 345] width 333 height 24
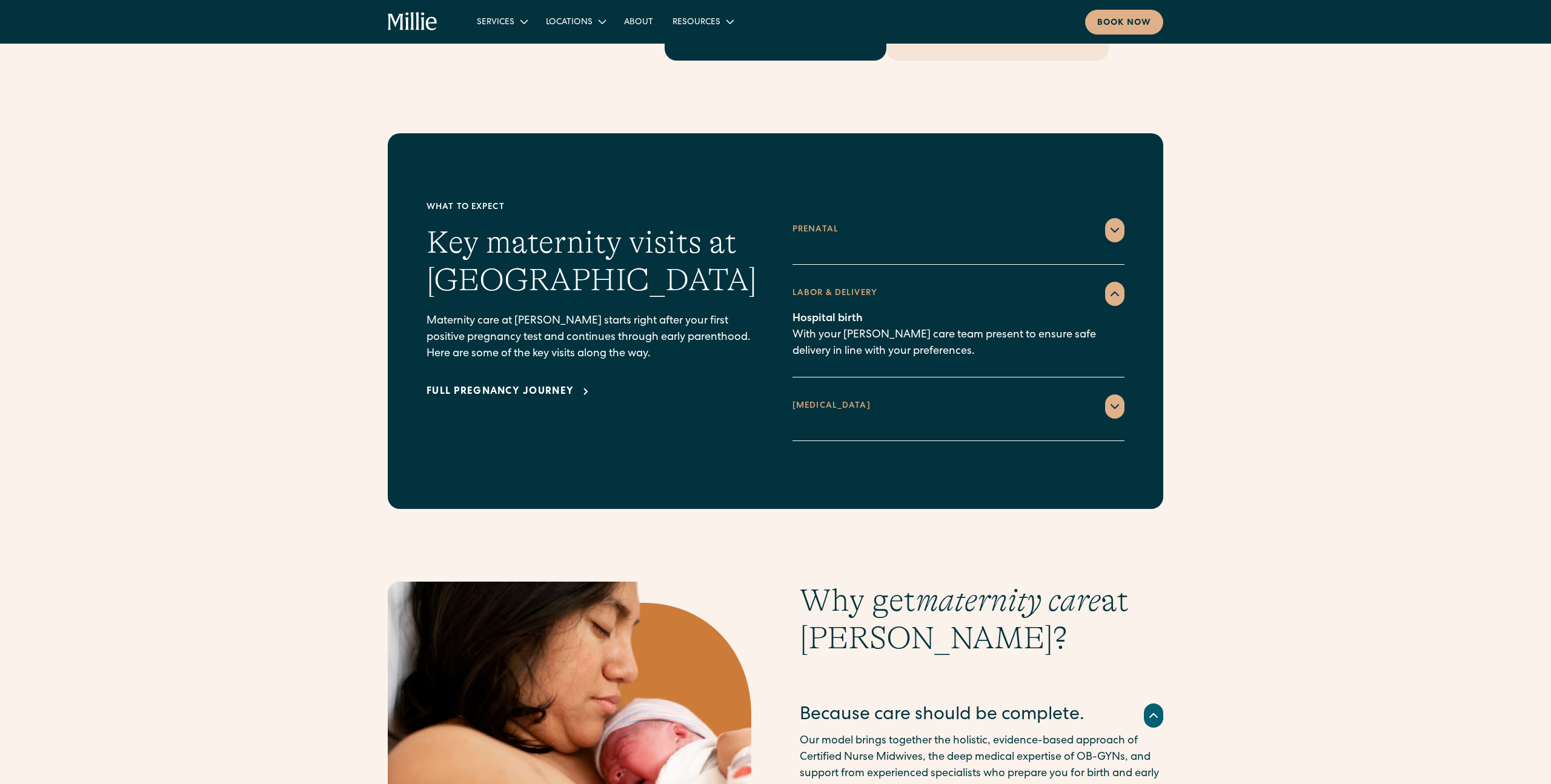
scroll to position [1610, 0]
click at [882, 218] on div "Prenatal" at bounding box center [959, 230] width 333 height 24
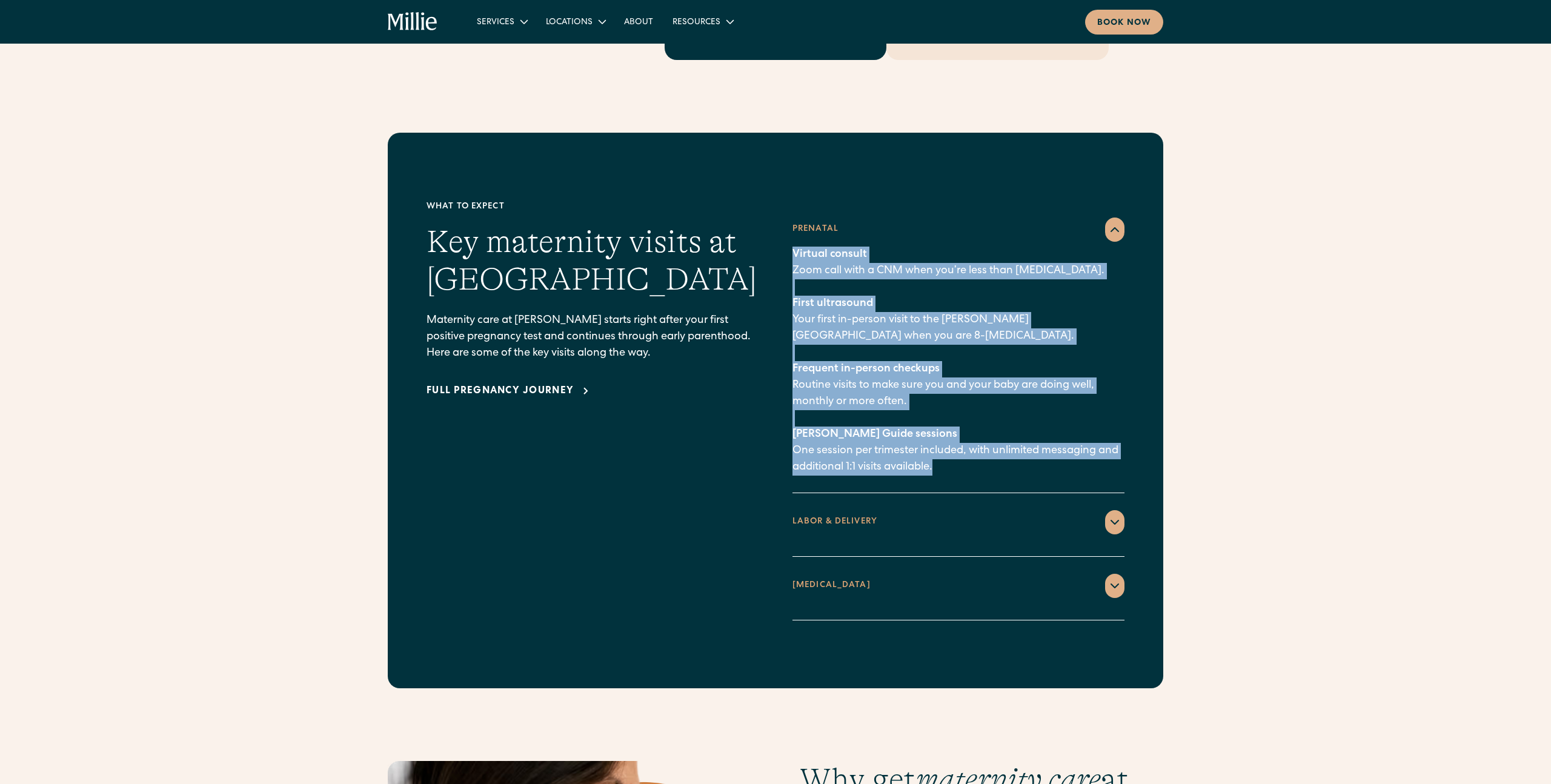
drag, startPoint x: 878, startPoint y: 233, endPoint x: 963, endPoint y: 458, distance: 240.5
click at [963, 458] on div "Prenatal Virtual consult Zoom call with a CNM when you’re less than [MEDICAL_DA…" at bounding box center [959, 346] width 333 height 292
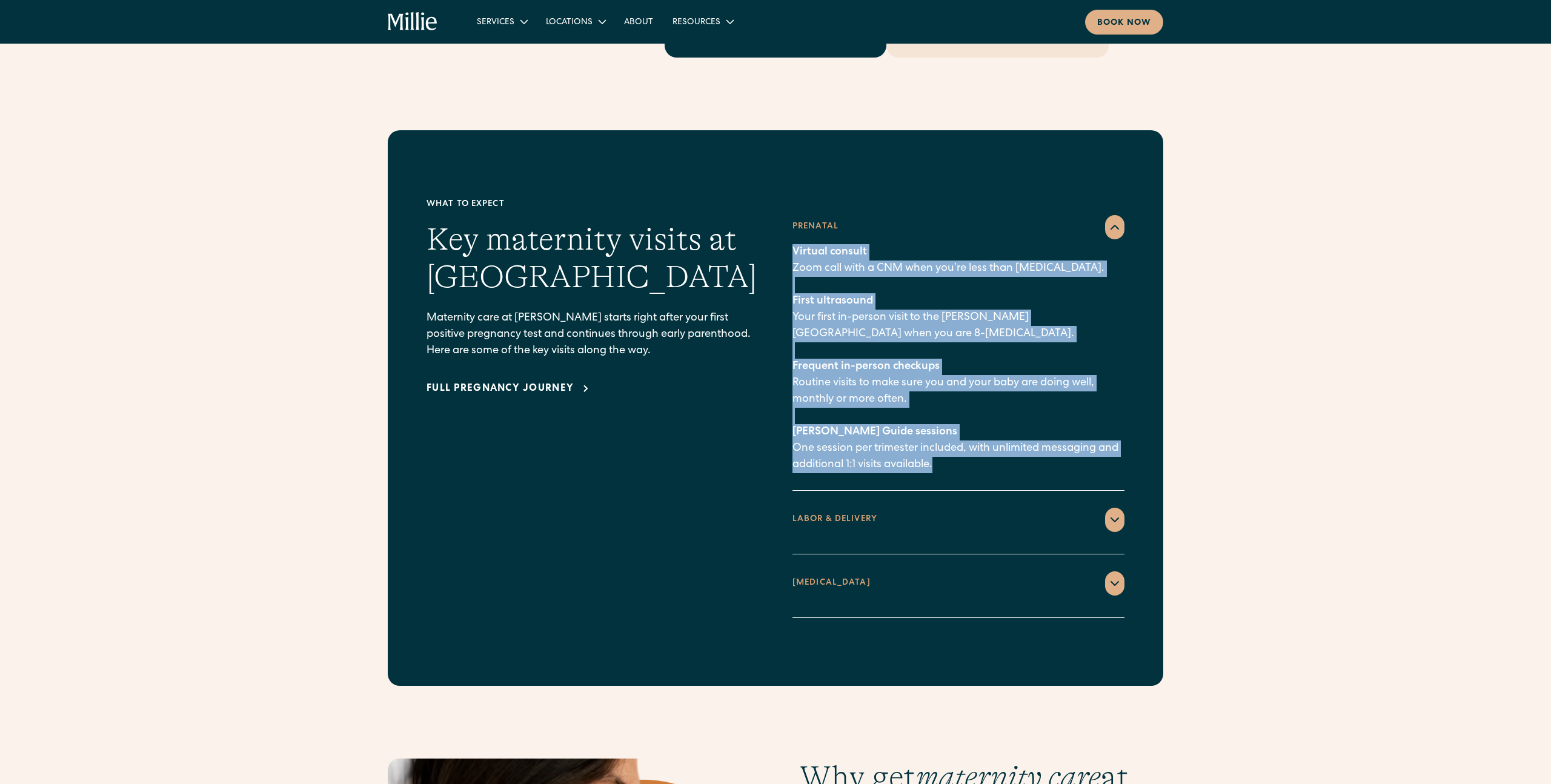
click at [963, 458] on div "Prenatal Virtual consult Zoom call with a CNM when you’re less than [MEDICAL_DA…" at bounding box center [959, 345] width 333 height 292
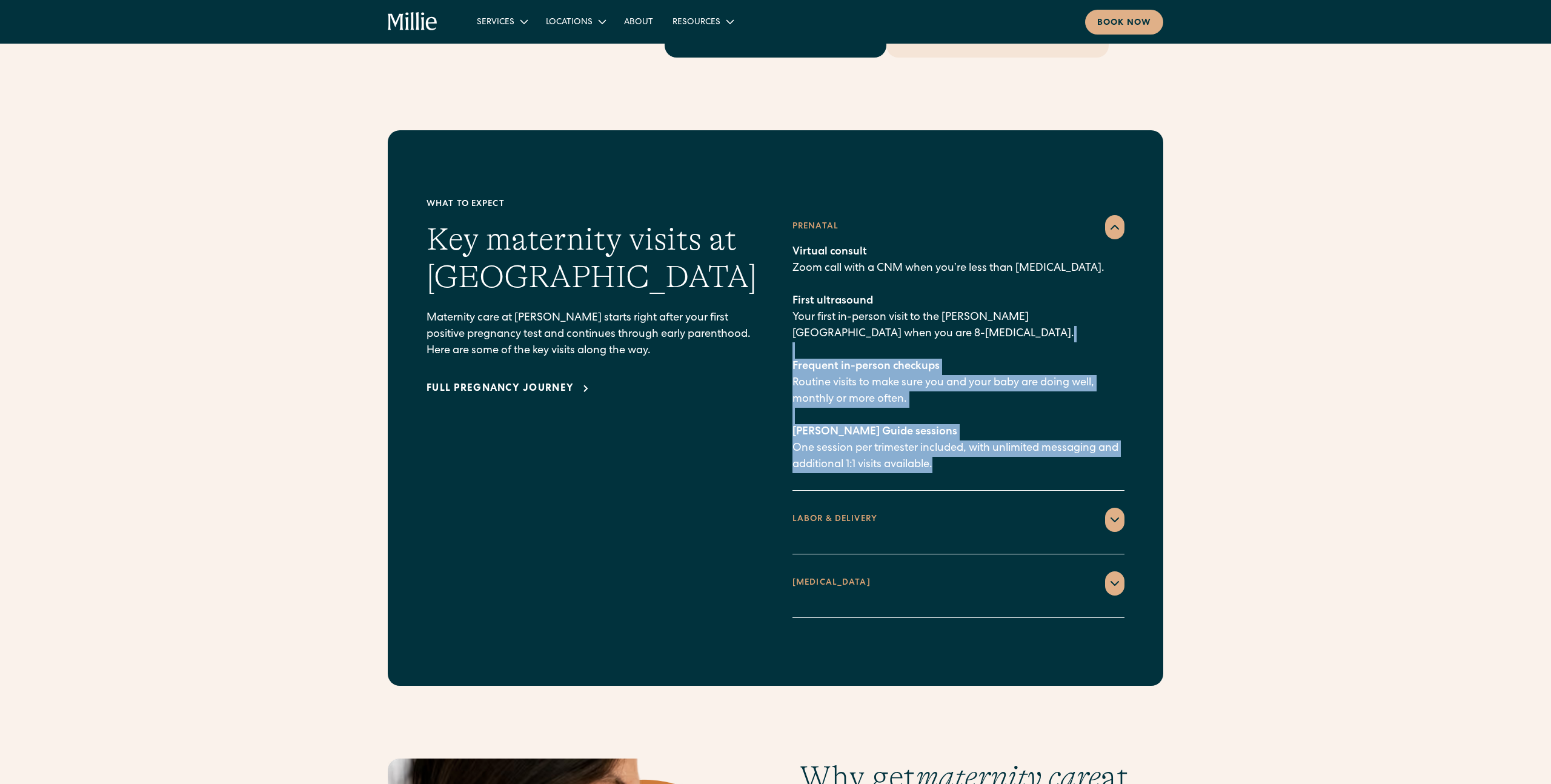
drag, startPoint x: 963, startPoint y: 456, endPoint x: 852, endPoint y: 328, distance: 169.4
click at [861, 330] on div "Prenatal Virtual consult Zoom call with a CNM when you’re less than [MEDICAL_DA…" at bounding box center [959, 345] width 333 height 292
click at [852, 328] on p "Virtual consult Zoom call with a CNM when you’re less than [MEDICAL_DATA]. Firs…" at bounding box center [959, 358] width 333 height 229
drag, startPoint x: 858, startPoint y: 321, endPoint x: 929, endPoint y: 460, distance: 156.1
click at [929, 460] on div "Prenatal Virtual consult Zoom call with a CNM when you’re less than [MEDICAL_DA…" at bounding box center [959, 345] width 333 height 292
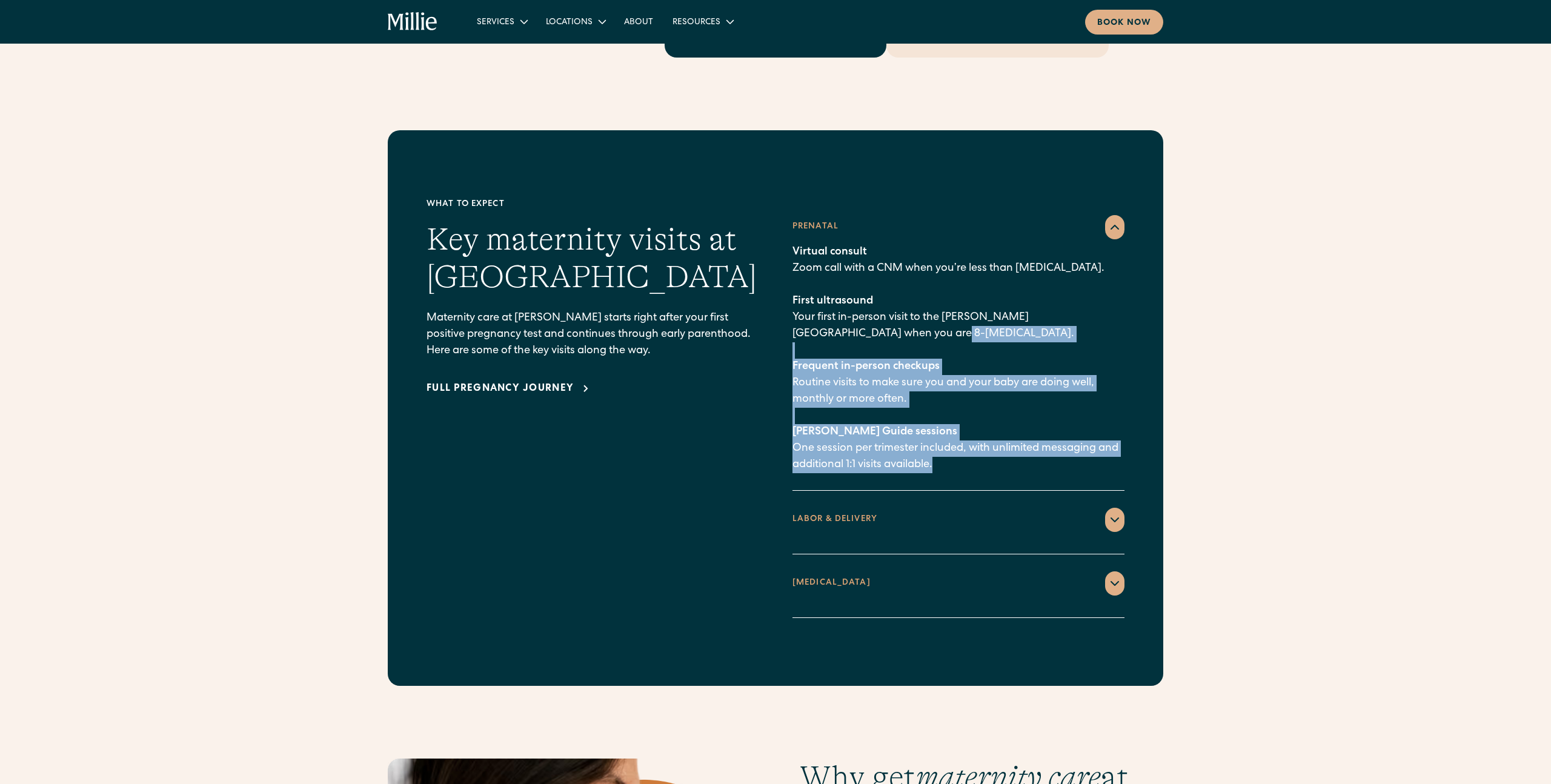
click at [942, 443] on p "Virtual consult Zoom call with a CNM when you’re less than [MEDICAL_DATA]. Firs…" at bounding box center [959, 358] width 333 height 229
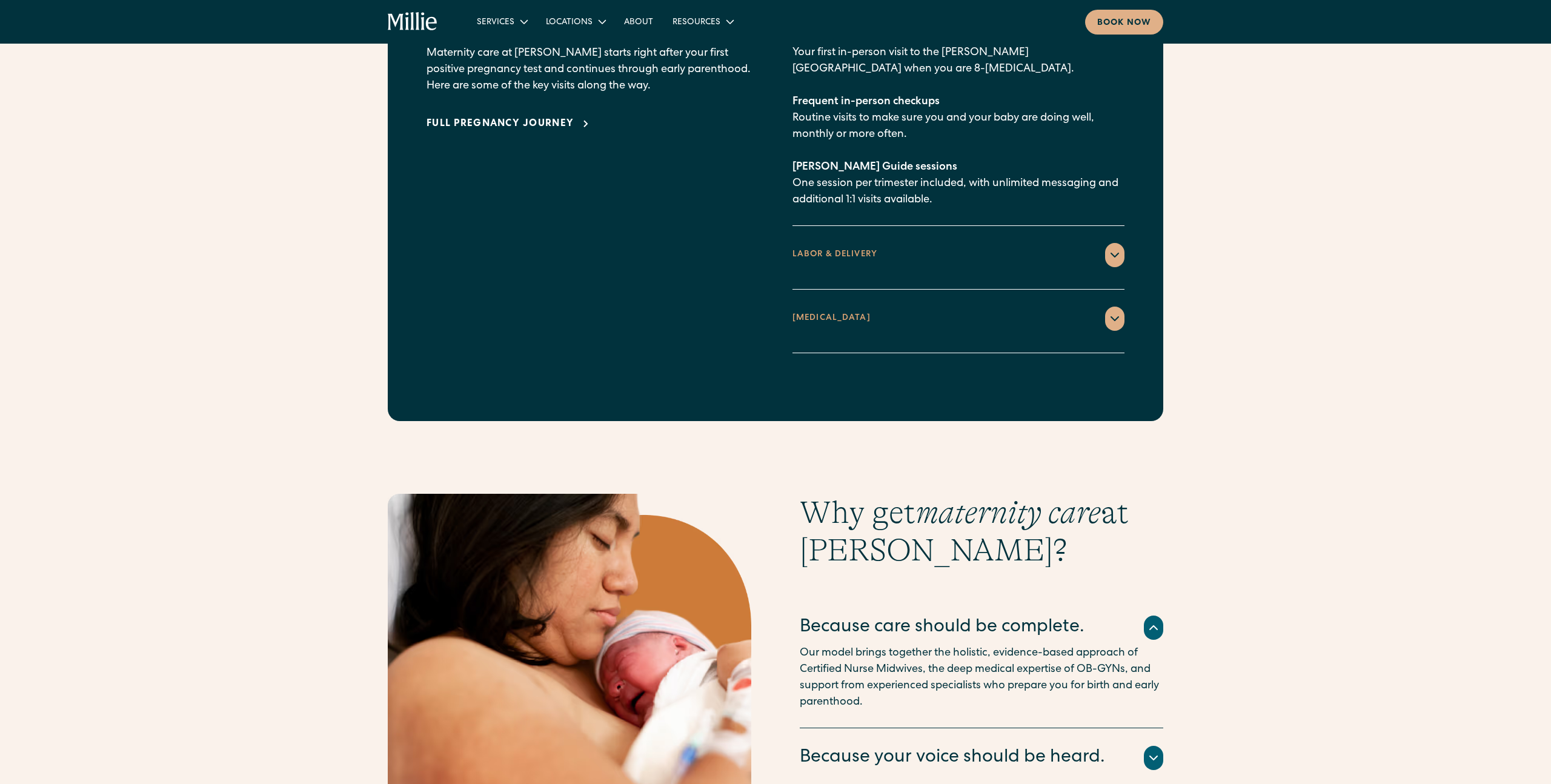
scroll to position [1818, 0]
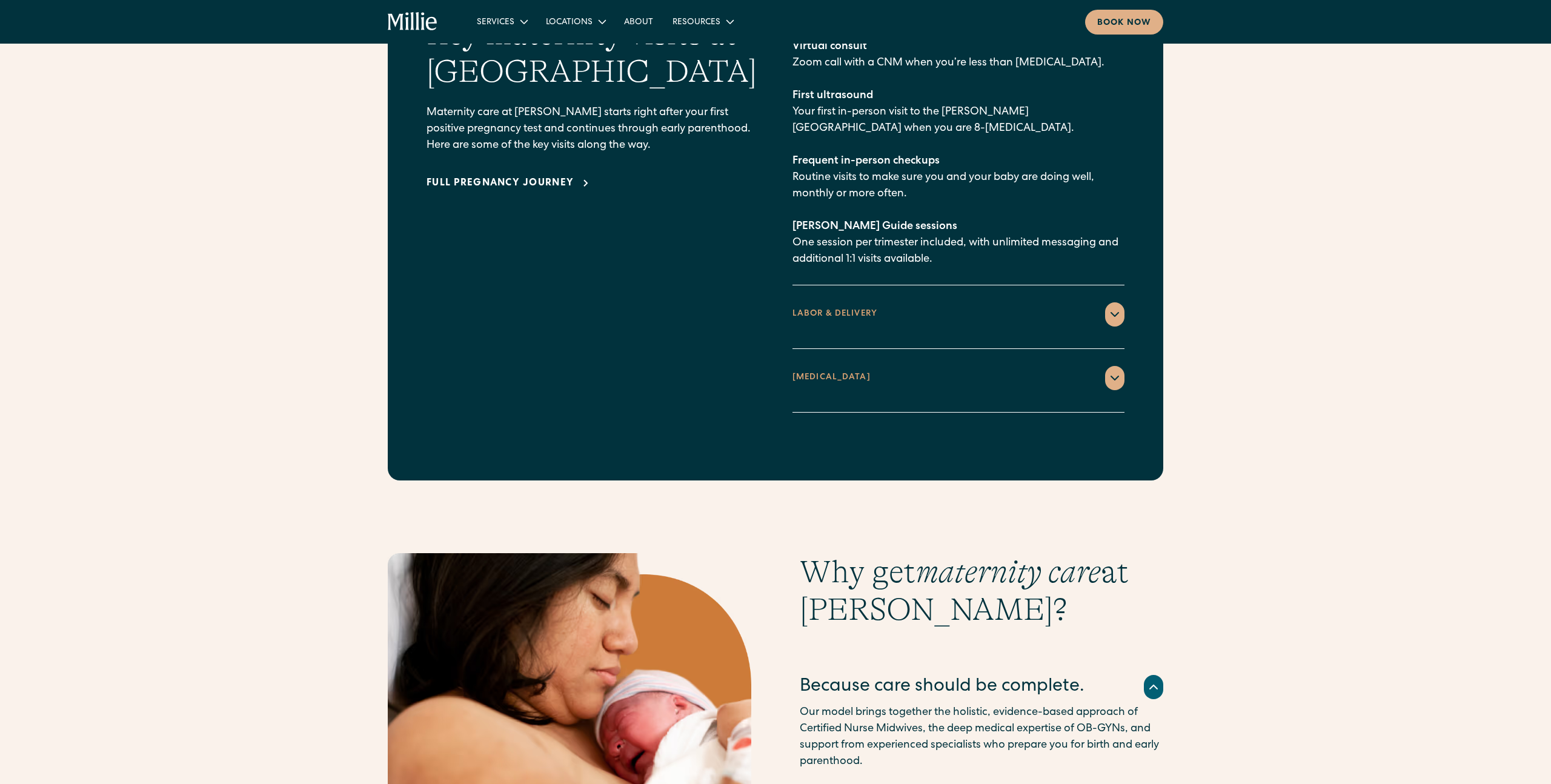
click at [523, 173] on div "Full pregnancy journey" at bounding box center [592, 182] width 333 height 20
click at [524, 176] on div "Full pregnancy journey" at bounding box center [500, 183] width 147 height 15
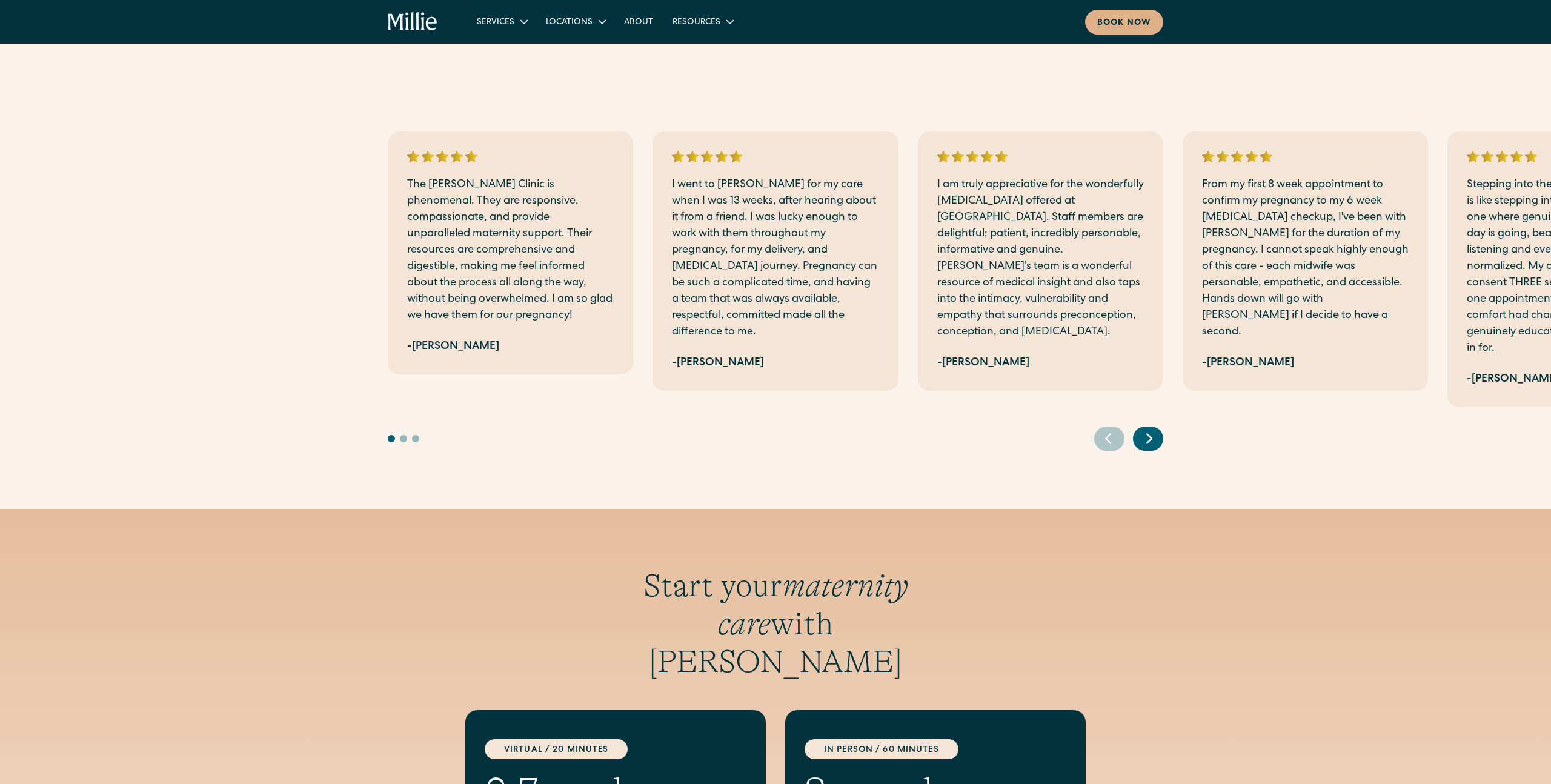
scroll to position [2683, 0]
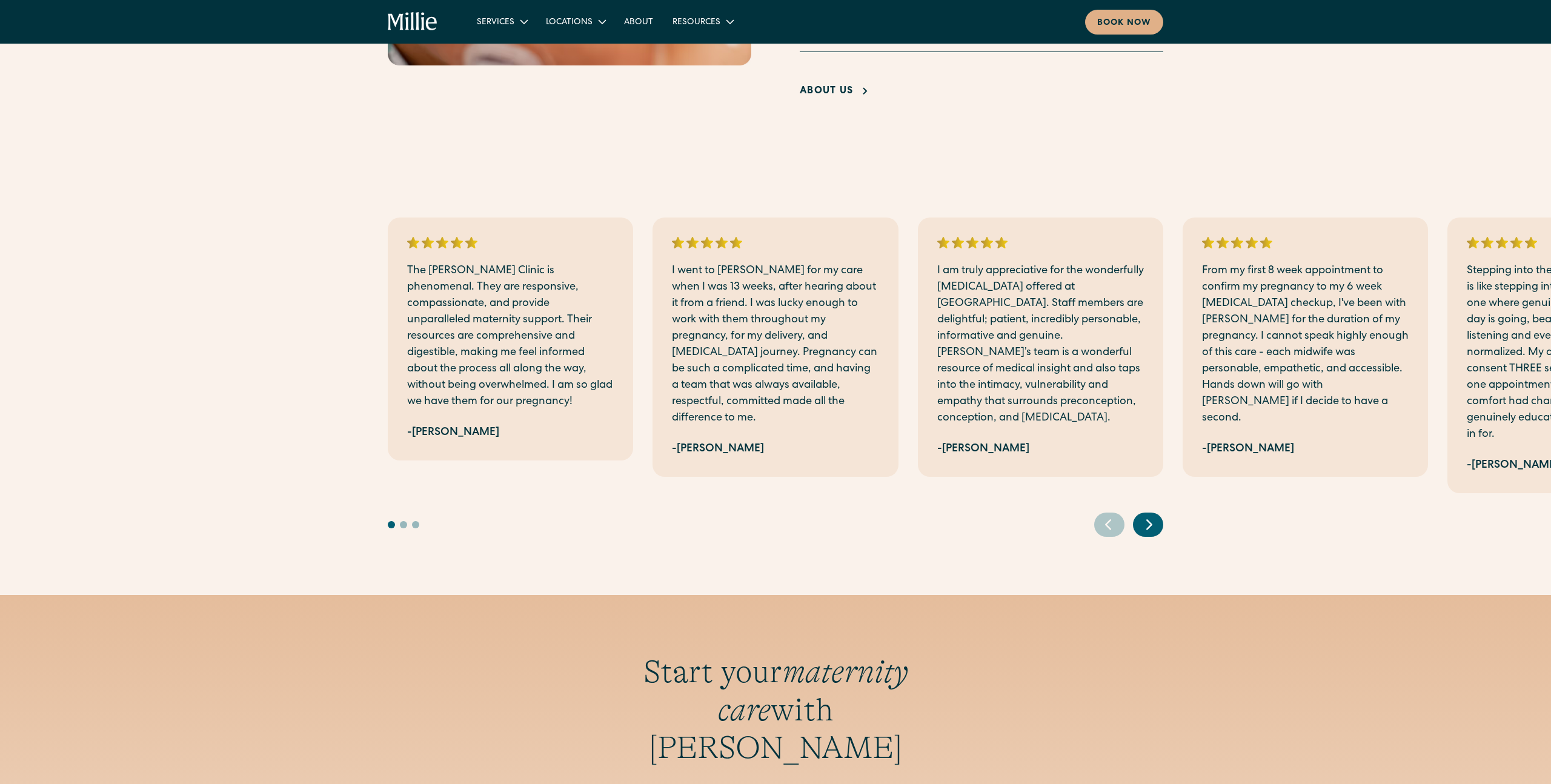
click at [1150, 515] on icon "Next slide" at bounding box center [1150, 524] width 19 height 19
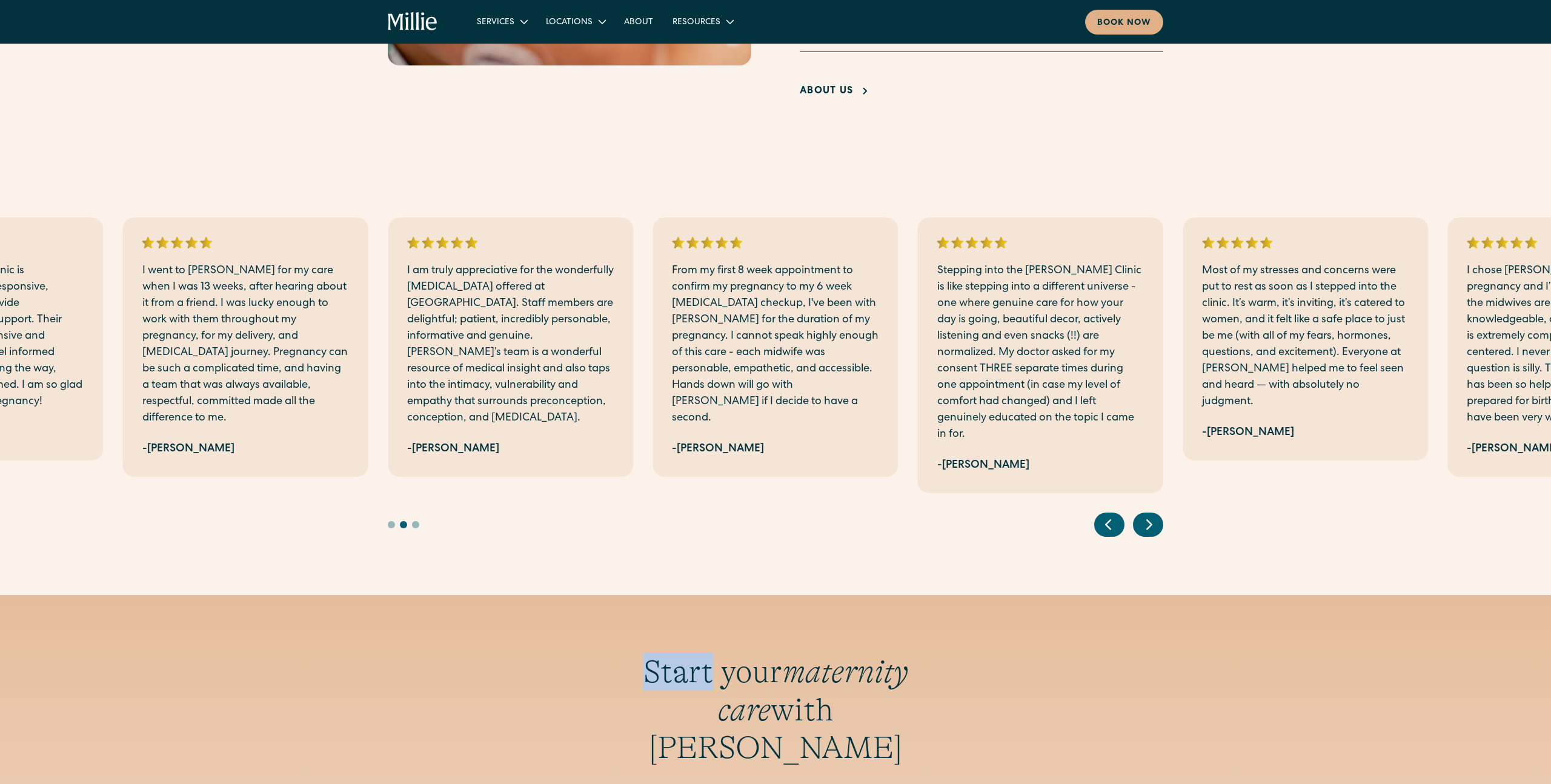
click at [1150, 515] on icon "Next slide" at bounding box center [1150, 524] width 19 height 19
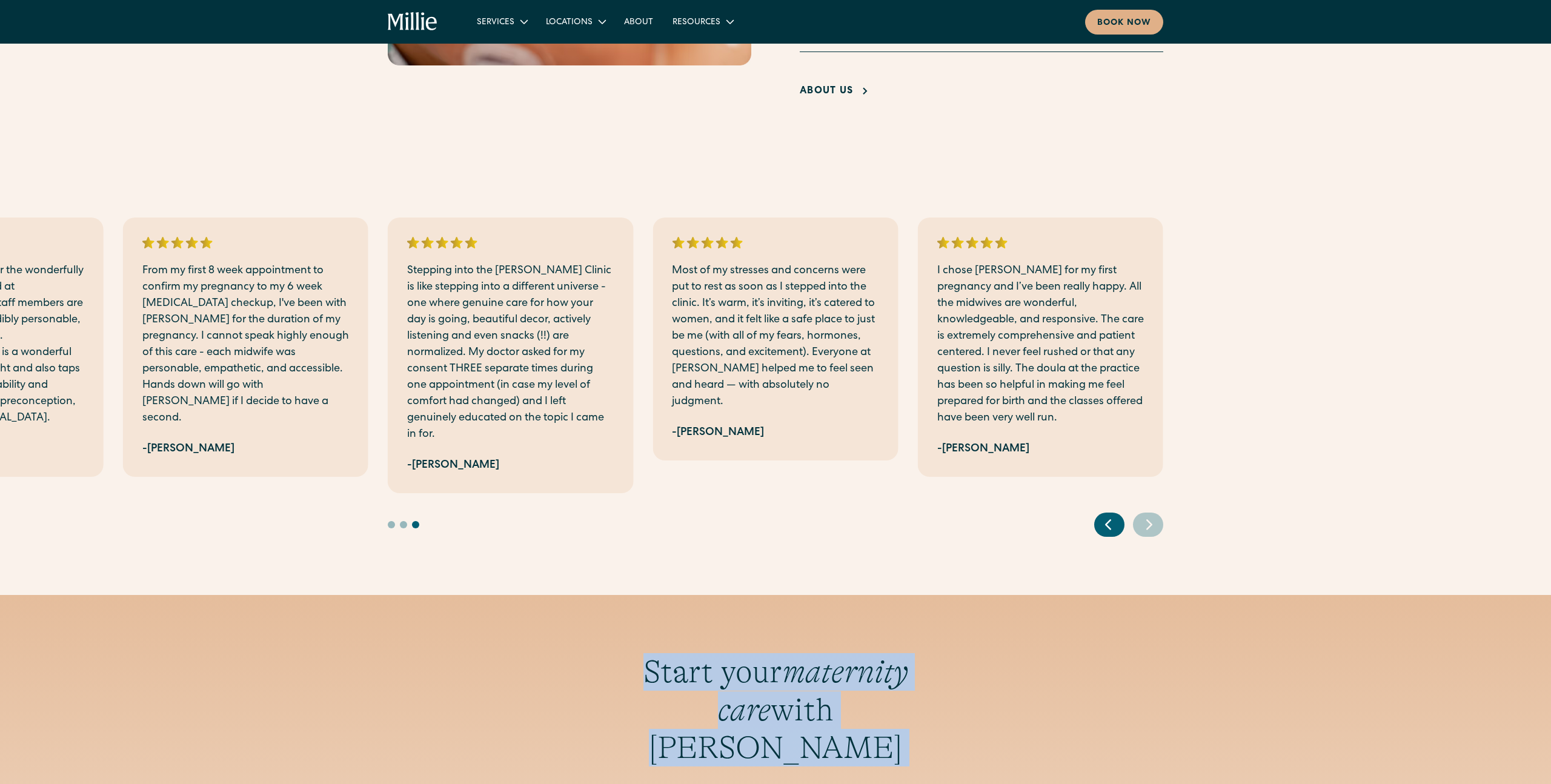
click at [1150, 515] on icon "Next slide" at bounding box center [1150, 524] width 19 height 19
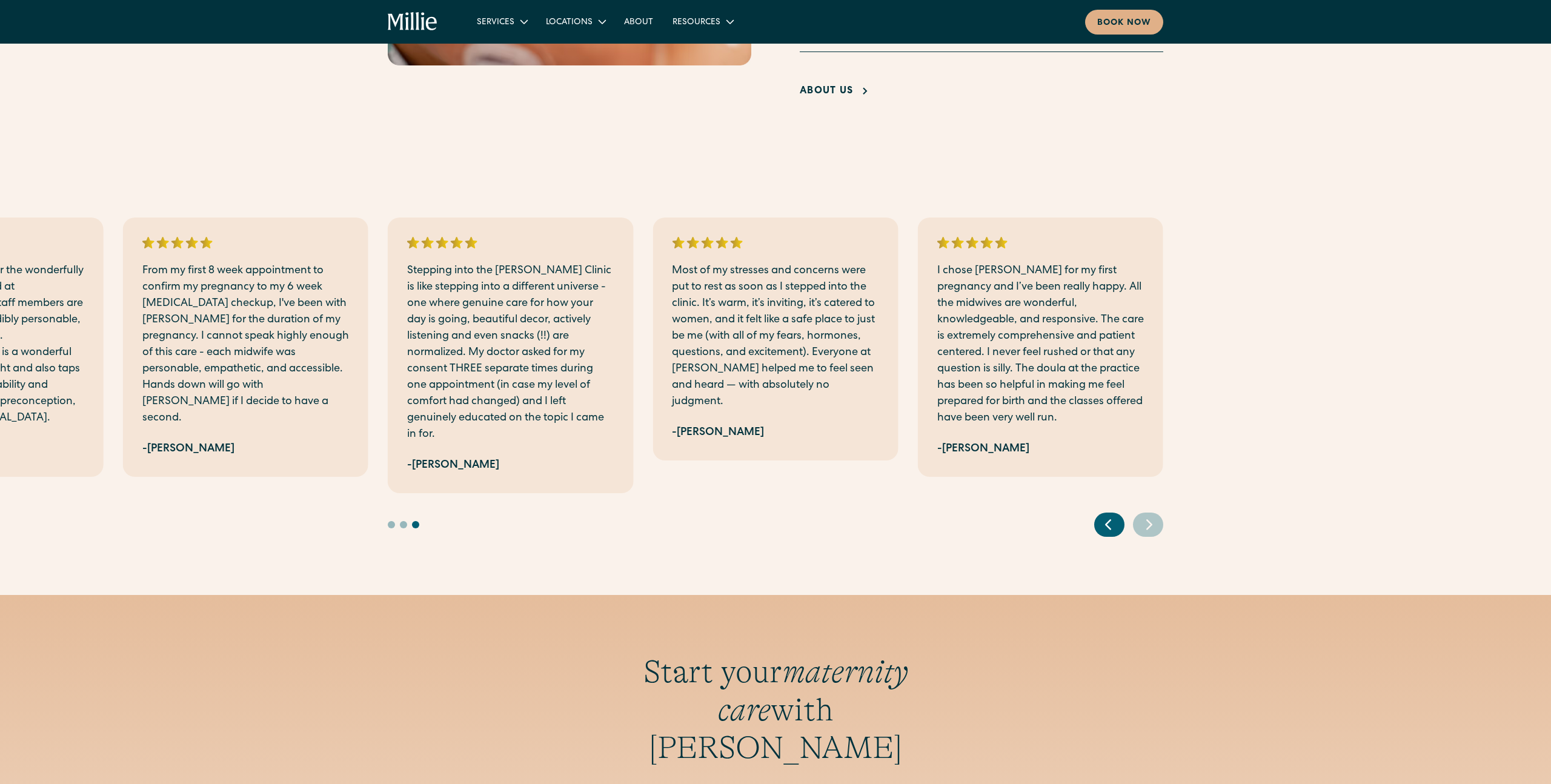
click at [1150, 515] on icon "Next slide" at bounding box center [1150, 524] width 19 height 19
click at [886, 494] on div at bounding box center [775, 515] width 776 height 44
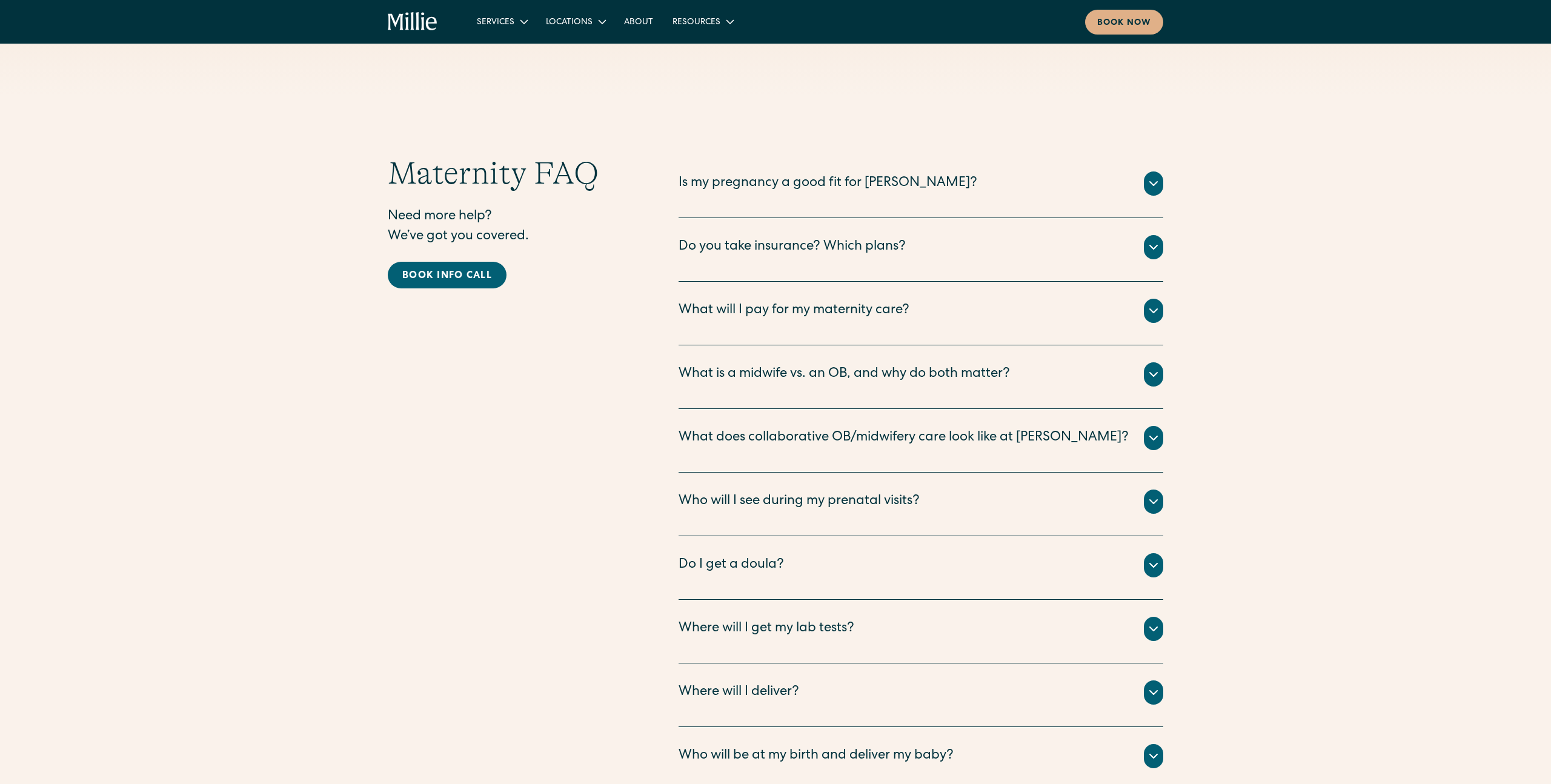
scroll to position [3916, 0]
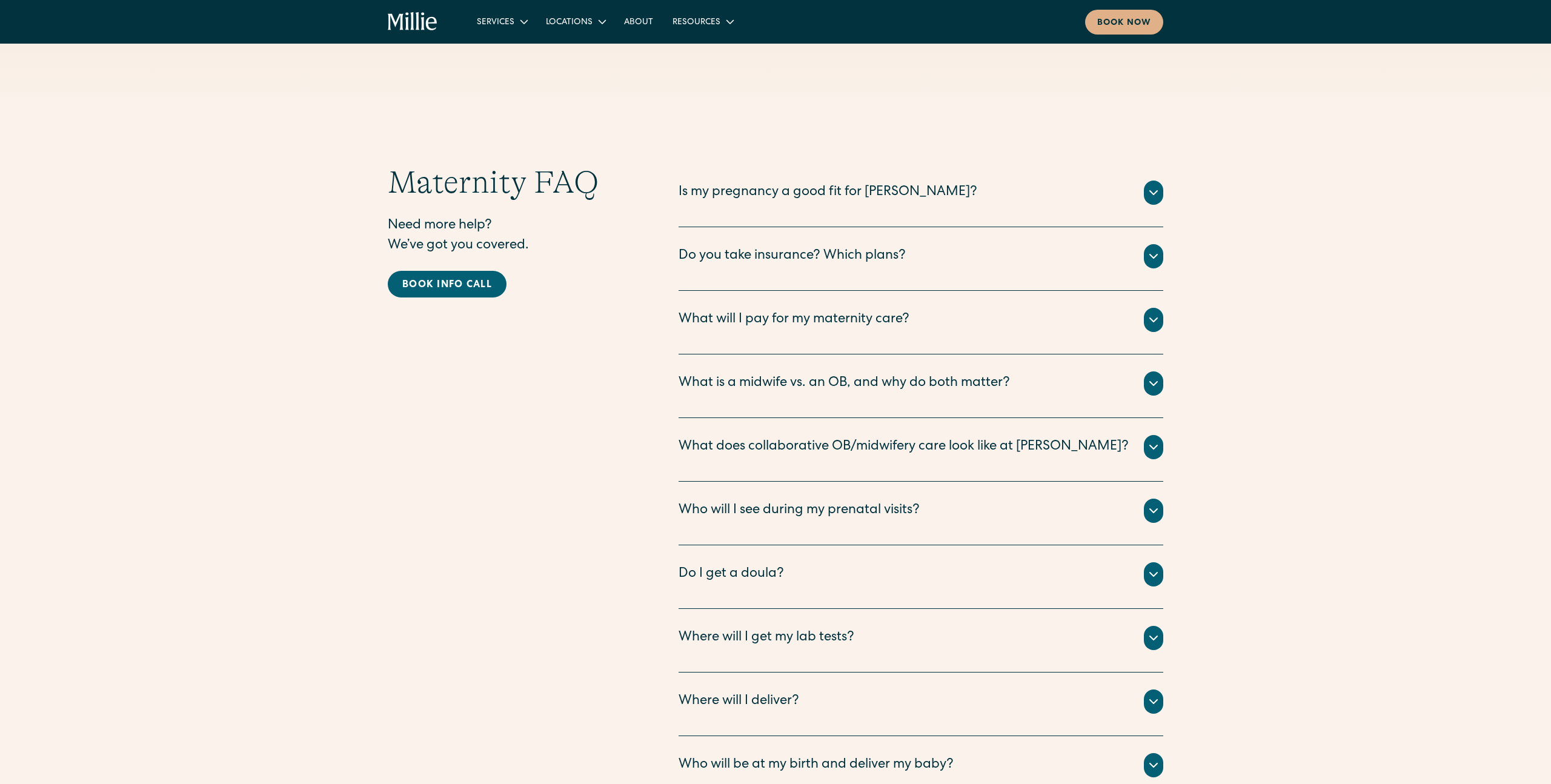
click at [900, 182] on div "Is my pregnancy a good fit for [PERSON_NAME]?" at bounding box center [828, 192] width 299 height 20
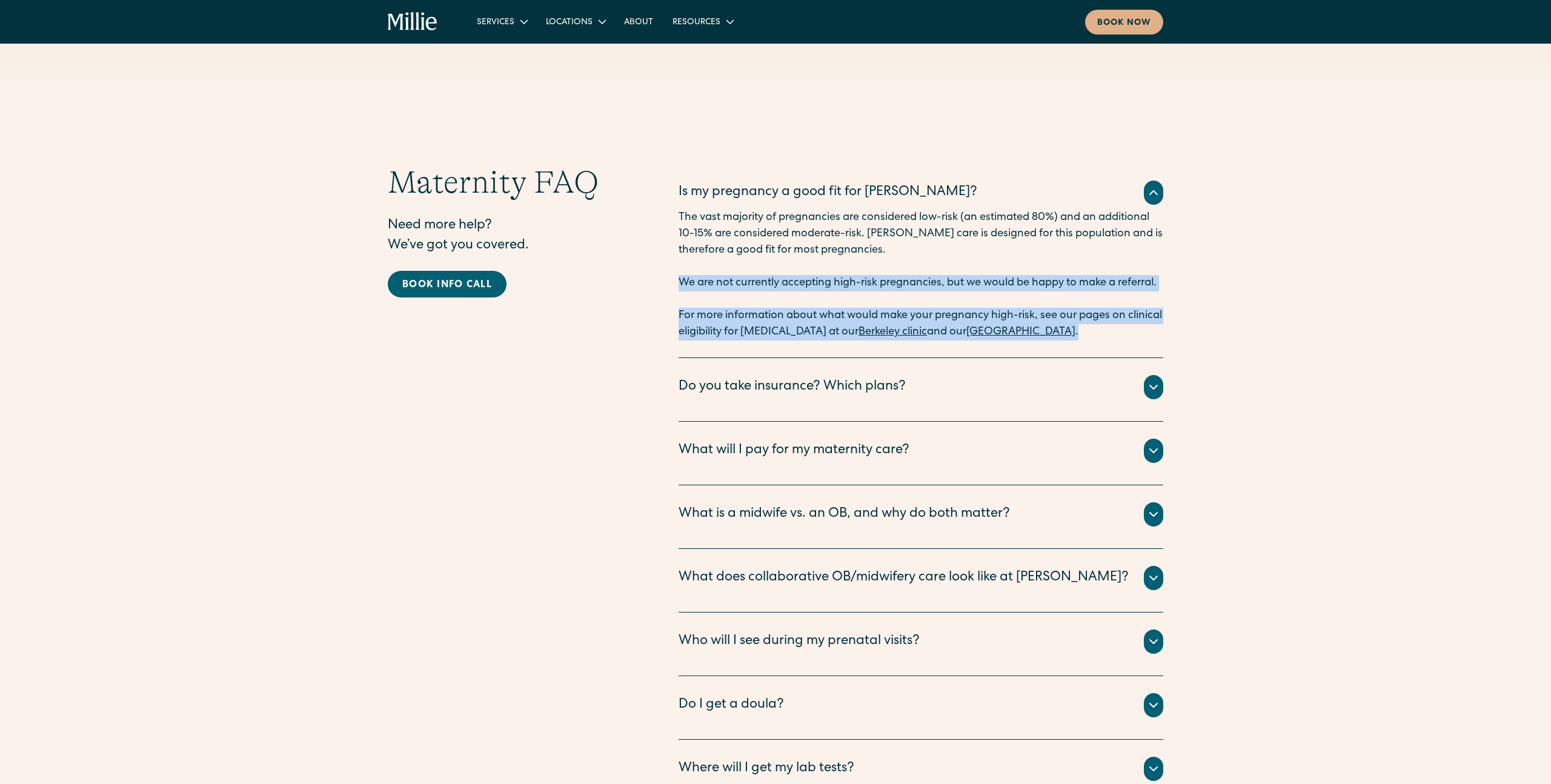
drag, startPoint x: 845, startPoint y: 190, endPoint x: 1108, endPoint y: 269, distance: 274.6
click at [1108, 269] on div "Is my pregnancy a good fit for [PERSON_NAME]? The vast majority of pregnancies …" at bounding box center [921, 261] width 484 height 195
click at [1110, 307] on p "For more information about what would make your pregnancy high-risk, see our pa…" at bounding box center [921, 323] width 484 height 33
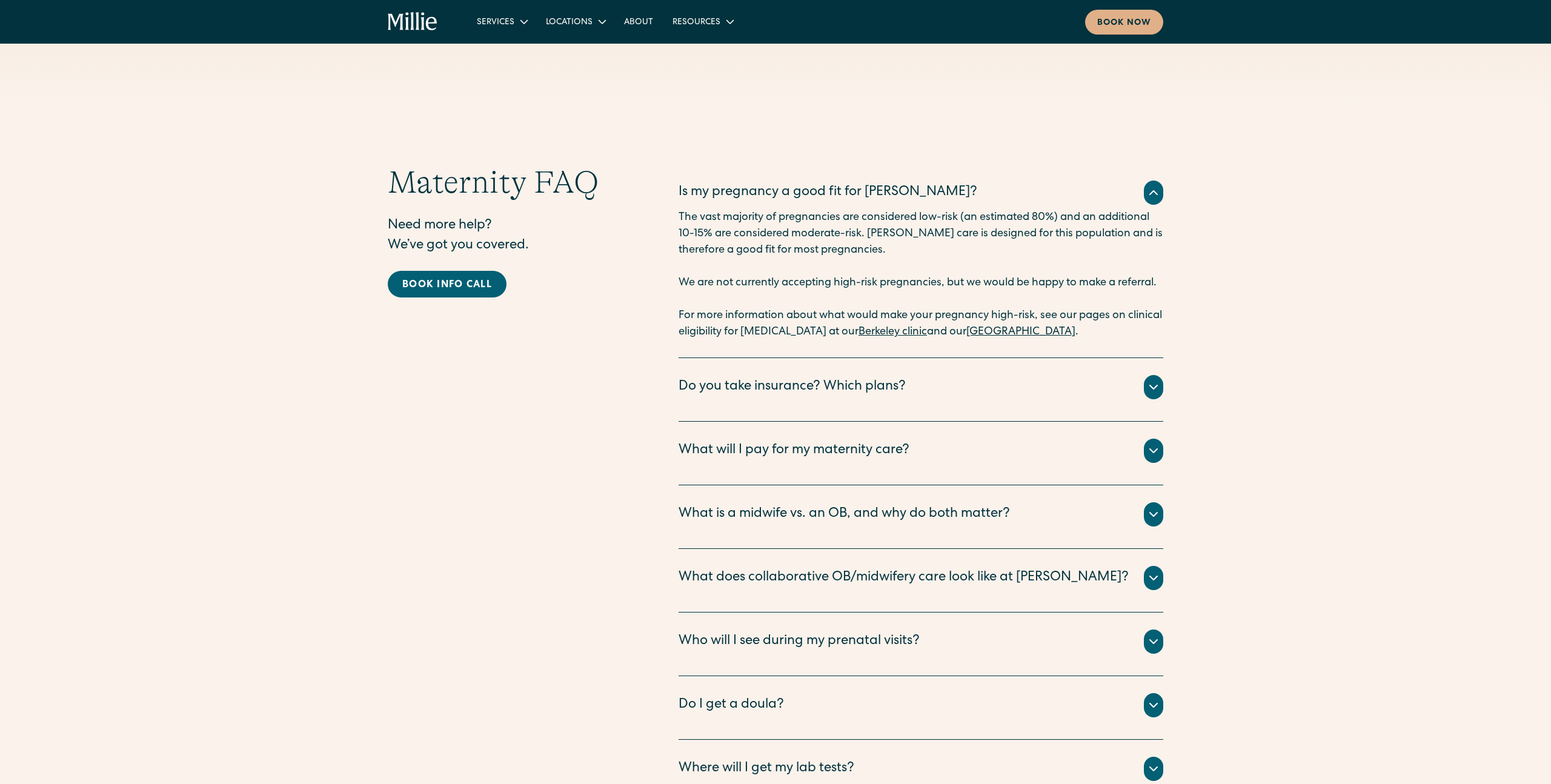
click at [1010, 375] on div "Do you take insurance? Which plans?" at bounding box center [921, 387] width 484 height 24
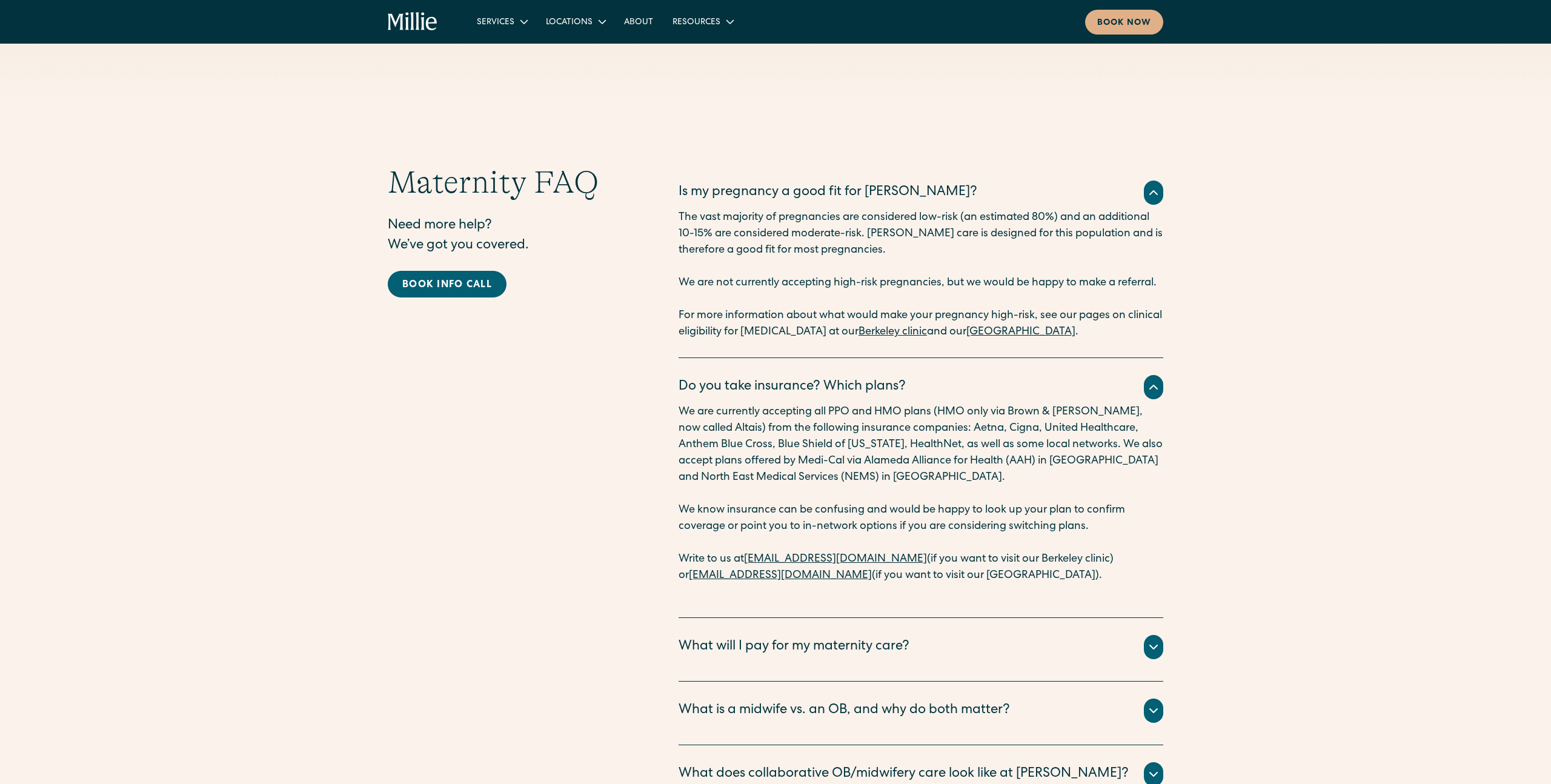
click at [885, 637] on div "What will I pay for my maternity care?" at bounding box center [795, 646] width 231 height 20
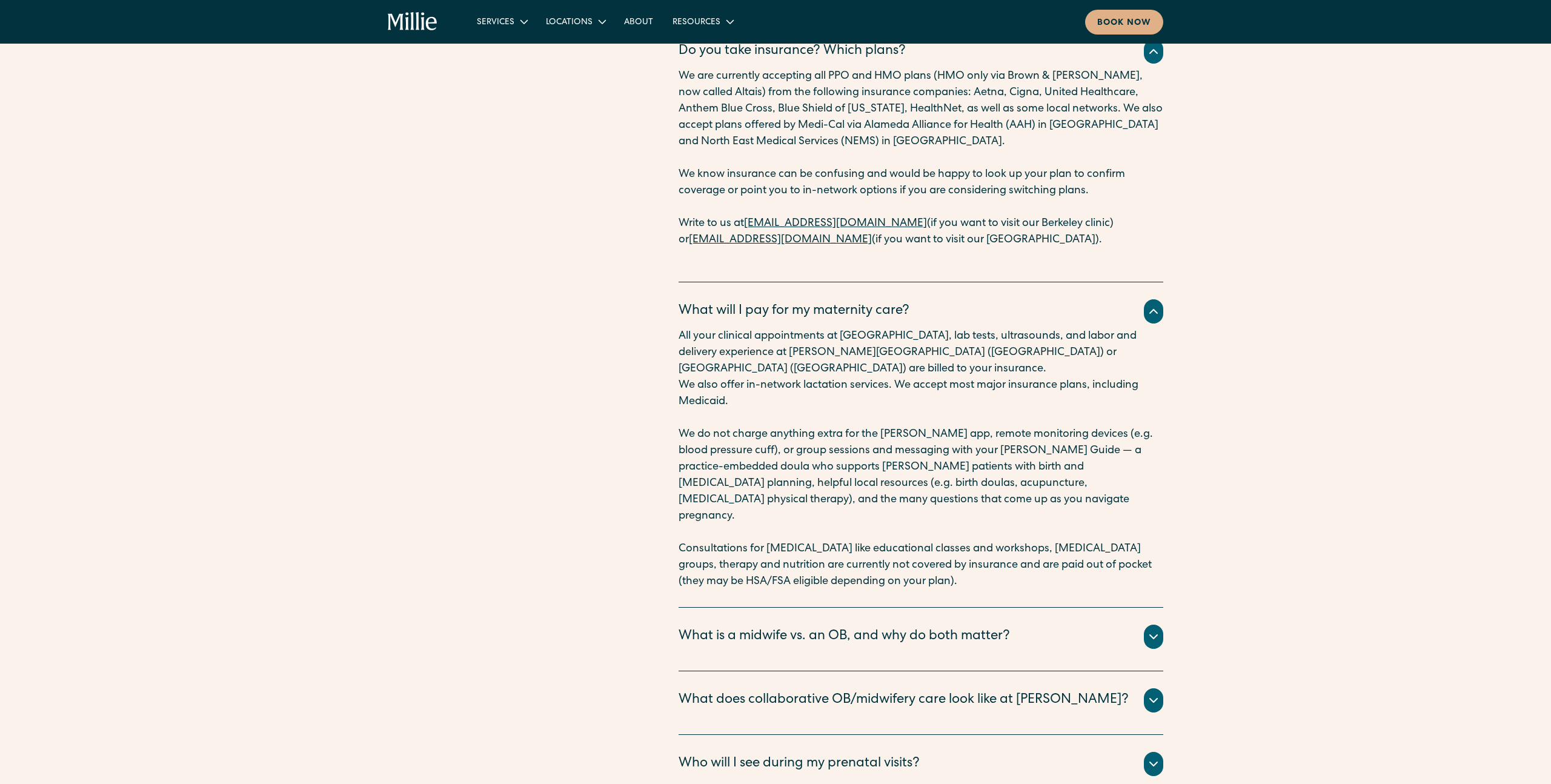
scroll to position [4264, 0]
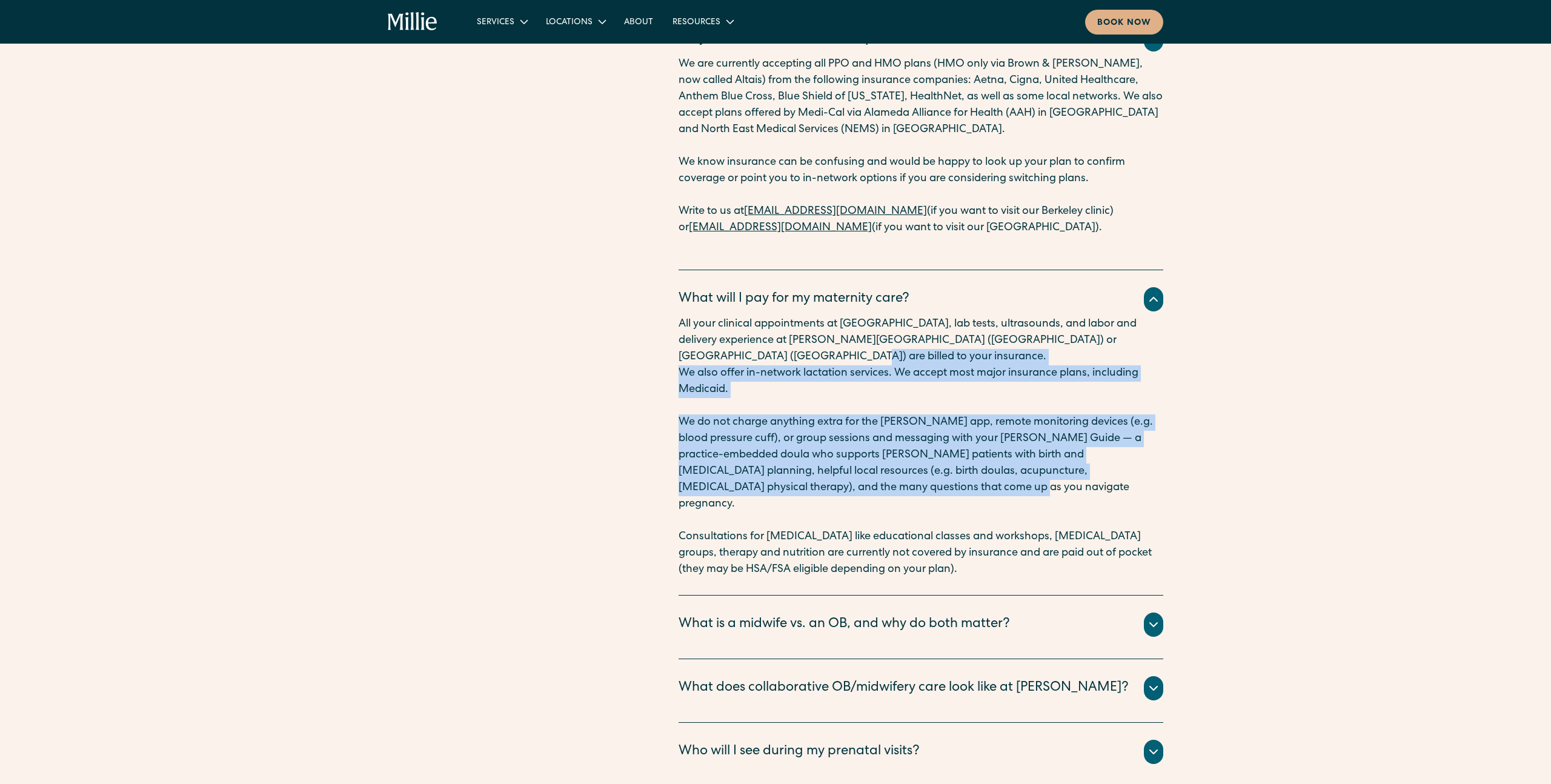
drag, startPoint x: 954, startPoint y: 286, endPoint x: 973, endPoint y: 419, distance: 134.4
click at [973, 419] on div "All your clinical appointments at [GEOGRAPHIC_DATA], lab tests, ultrasounds, an…" at bounding box center [921, 447] width 484 height 262
click at [973, 419] on p "We do not charge anything extra for the [PERSON_NAME] app, remote monitoring de…" at bounding box center [921, 463] width 484 height 98
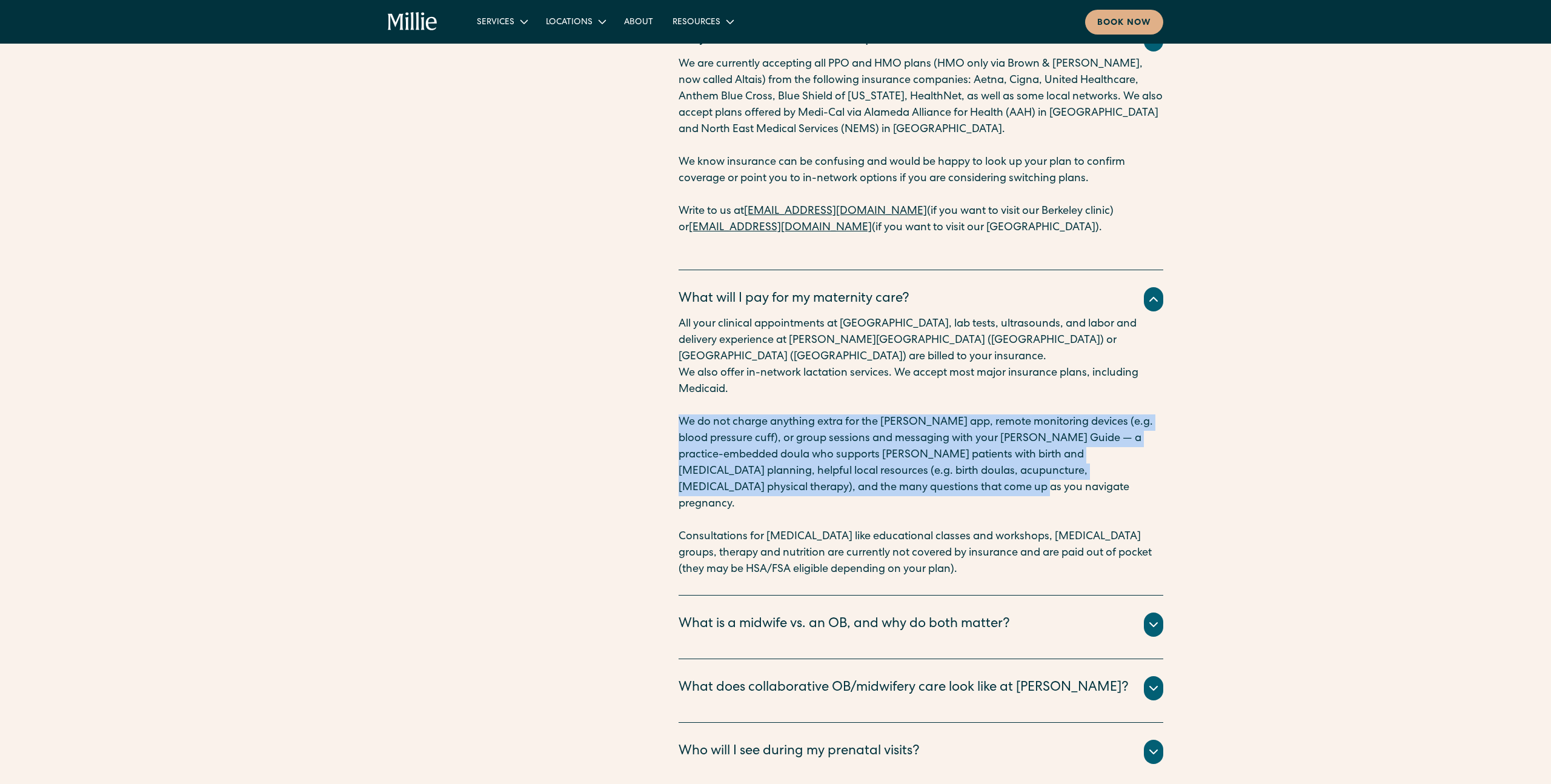
drag, startPoint x: 918, startPoint y: 419, endPoint x: 884, endPoint y: 312, distance: 112.3
click at [884, 317] on div "All your clinical appointments at [GEOGRAPHIC_DATA], lab tests, ultrasounds, an…" at bounding box center [921, 447] width 484 height 262
click at [870, 398] on p "‍" at bounding box center [921, 406] width 484 height 17
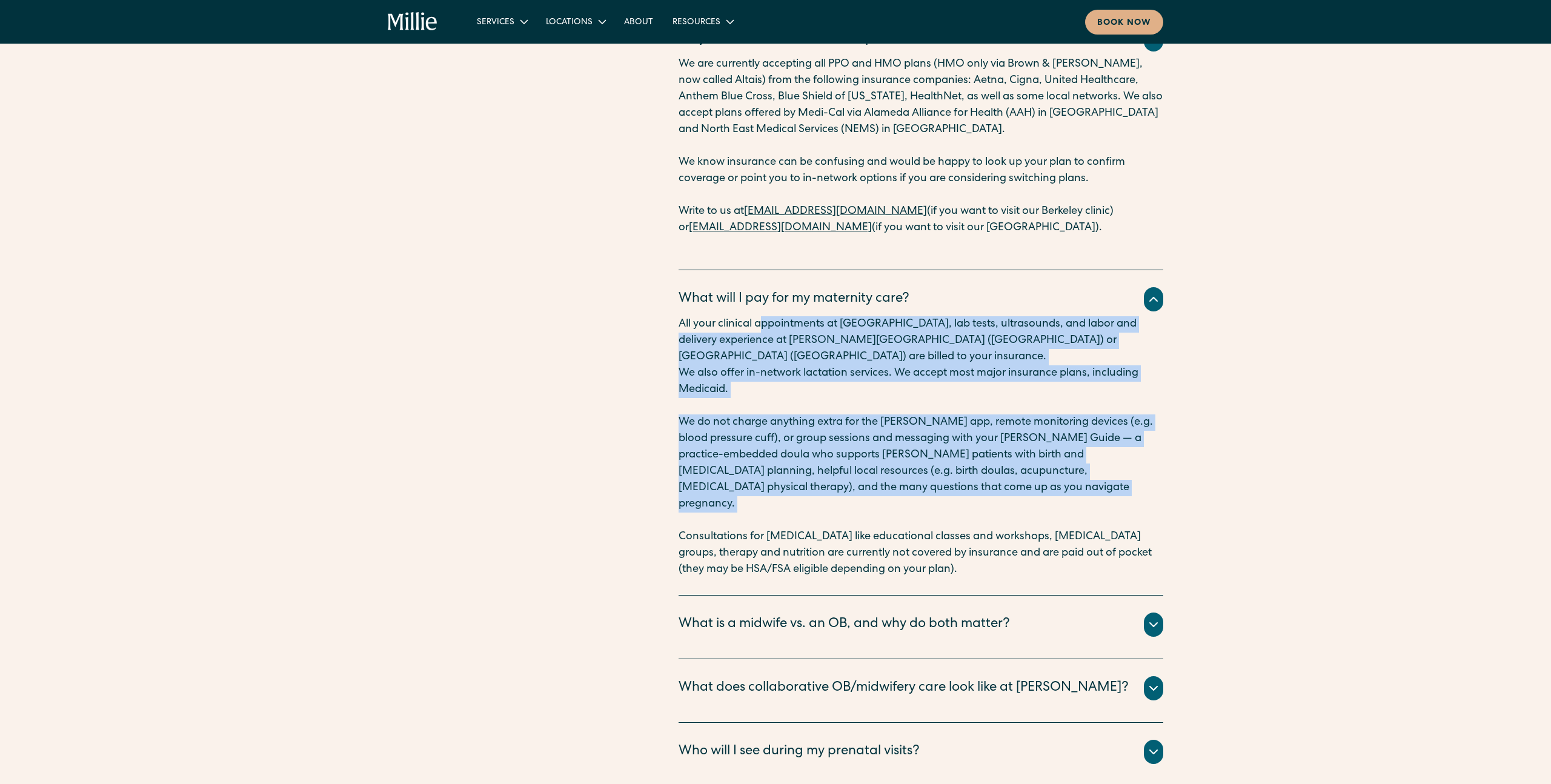
drag, startPoint x: 760, startPoint y: 247, endPoint x: 943, endPoint y: 428, distance: 257.4
click at [943, 428] on div "All your clinical appointments at [GEOGRAPHIC_DATA], lab tests, ultrasounds, an…" at bounding box center [921, 447] width 484 height 262
click at [943, 512] on p "‍" at bounding box center [921, 520] width 484 height 17
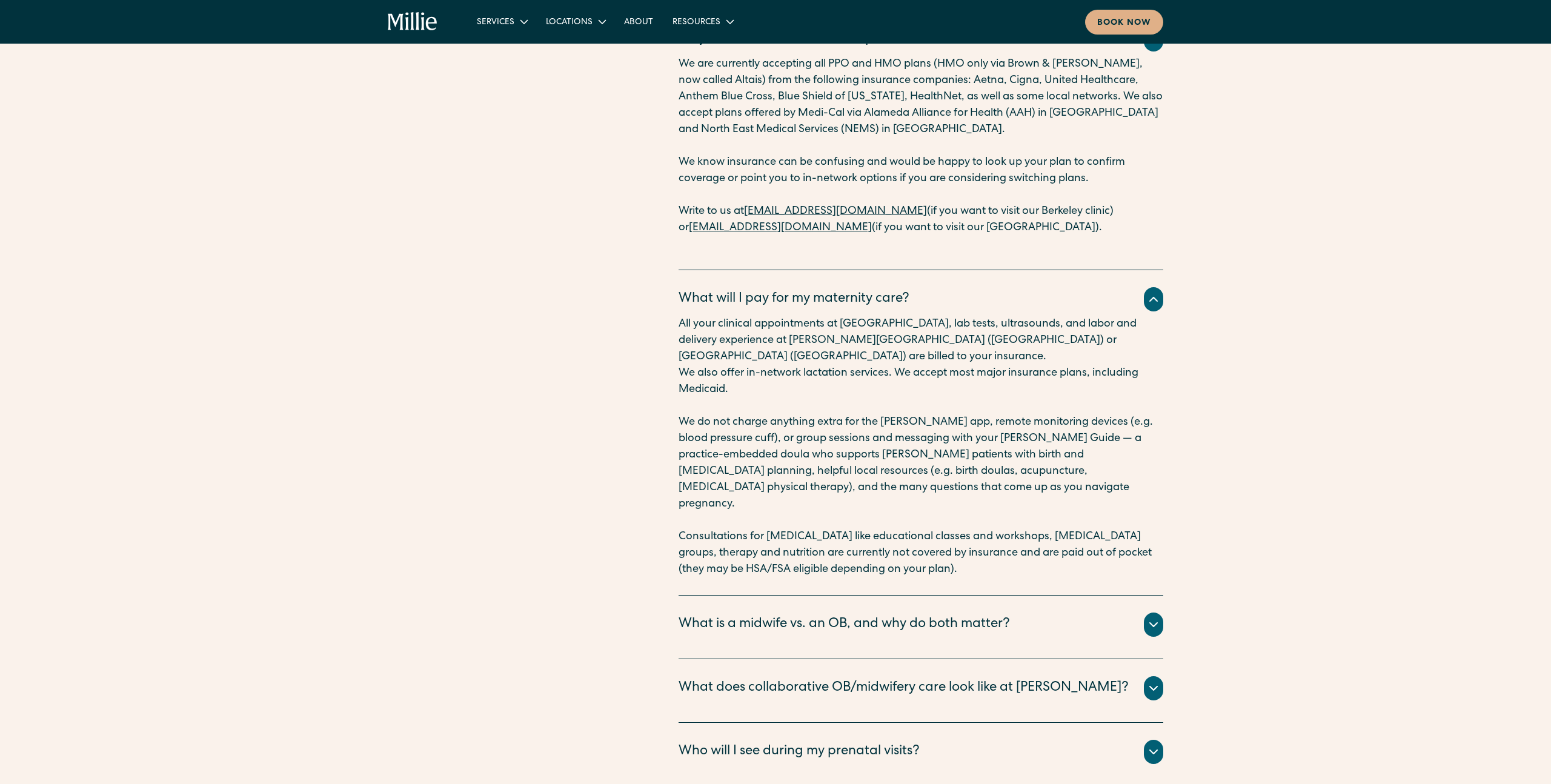
click at [910, 615] on div "What is a midwife vs. an OB, and why do both matter?" at bounding box center [845, 624] width 332 height 20
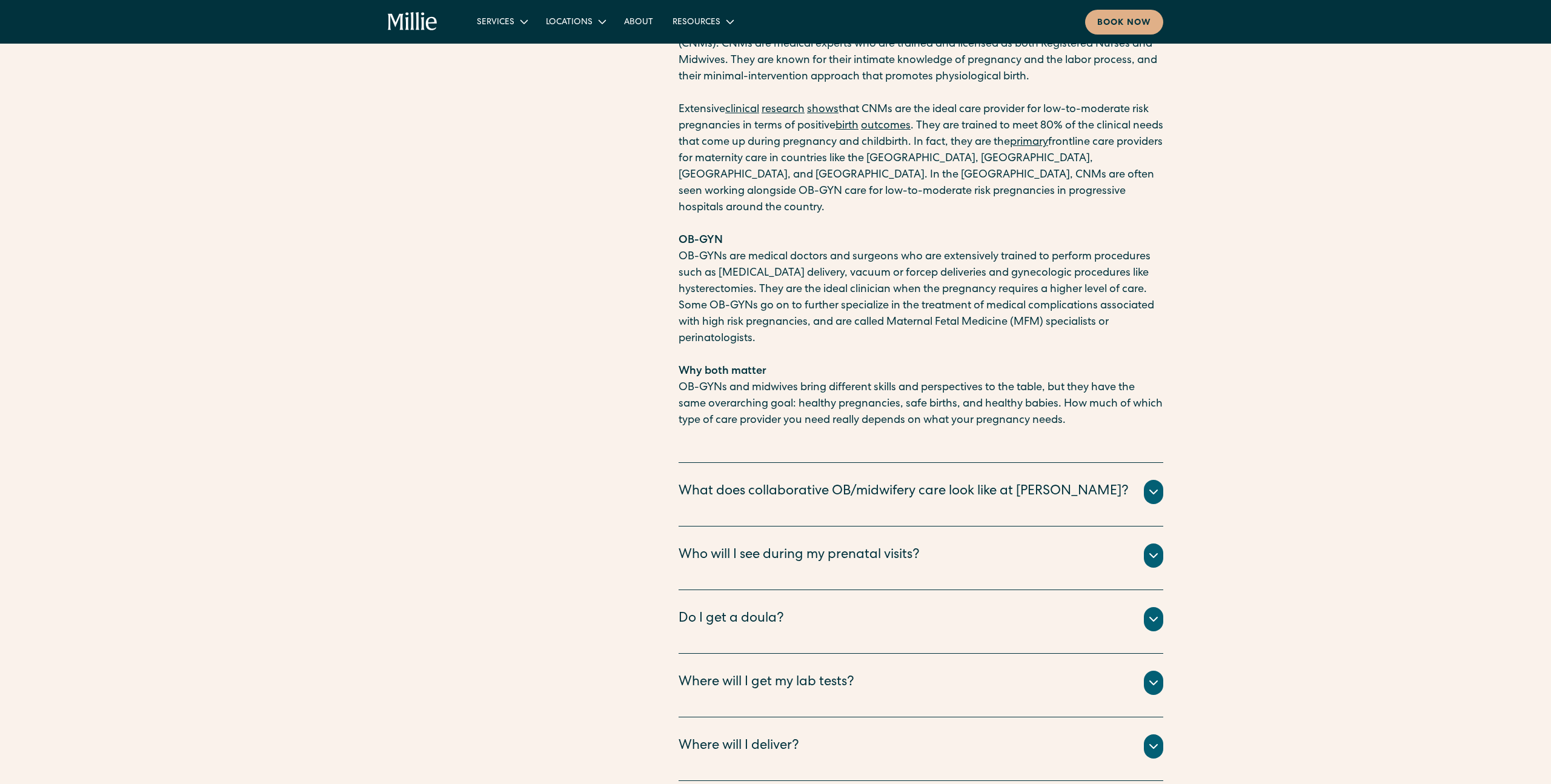
scroll to position [4904, 0]
click at [793, 480] on div "What does collaborative OB/midwifery care look like at [PERSON_NAME]?" at bounding box center [904, 489] width 450 height 20
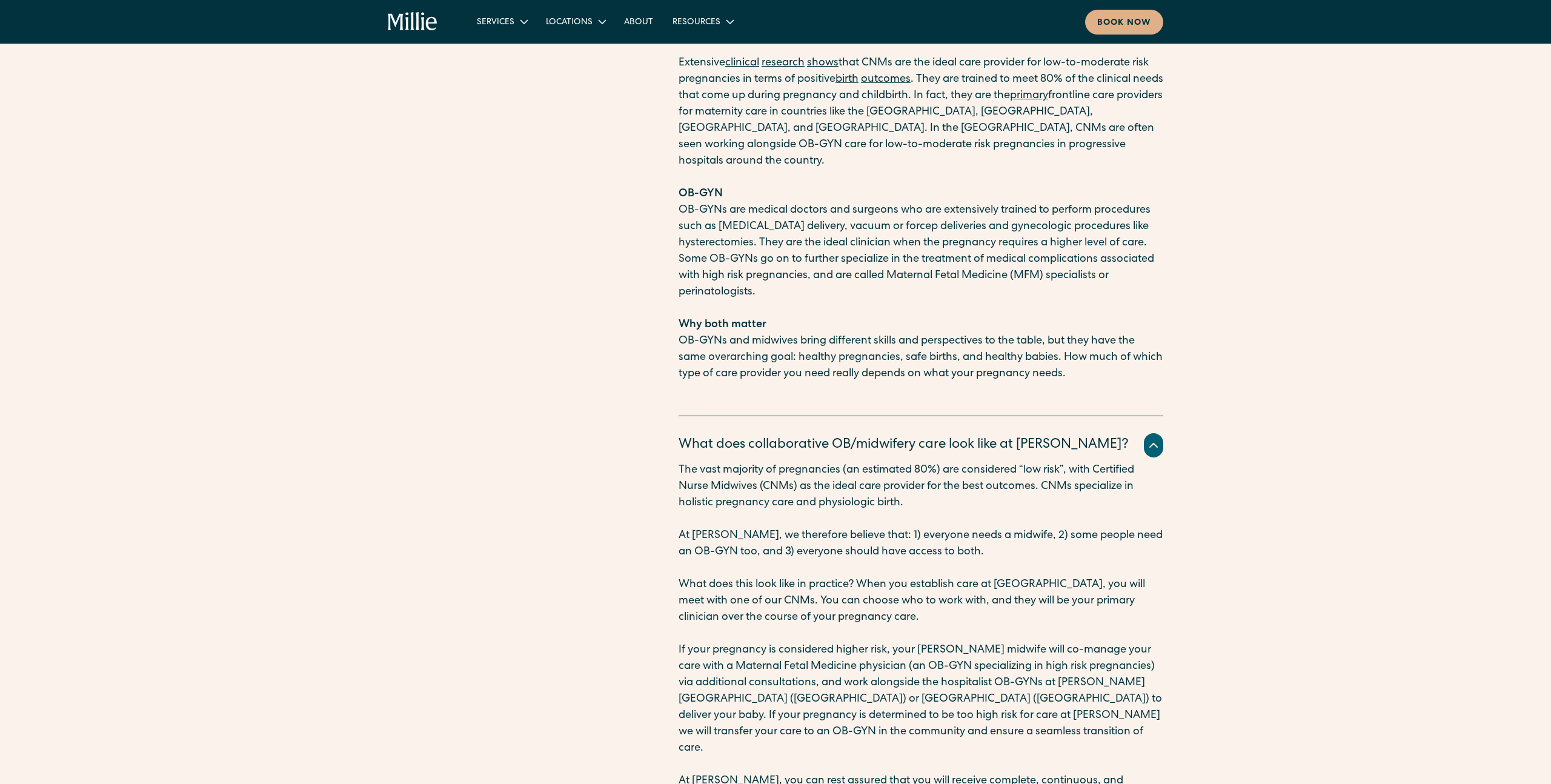
click at [889, 462] on div "The vast majority of pregnancies (an estimated 80%) are considered “low risk”, …" at bounding box center [921, 633] width 484 height 344
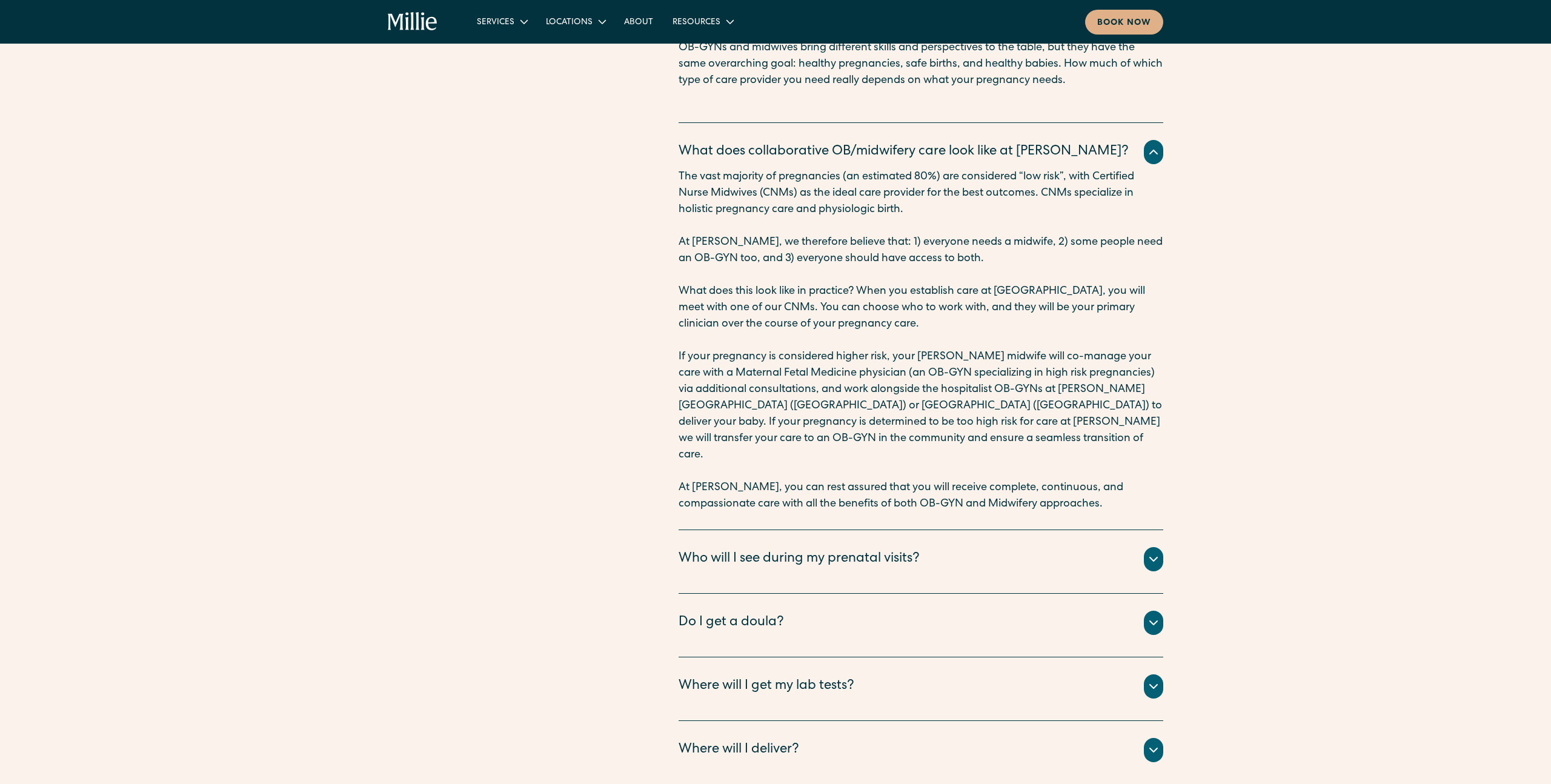
scroll to position [5243, 0]
click at [766, 548] on div "Who will I see during my prenatal visits?" at bounding box center [799, 558] width 241 height 20
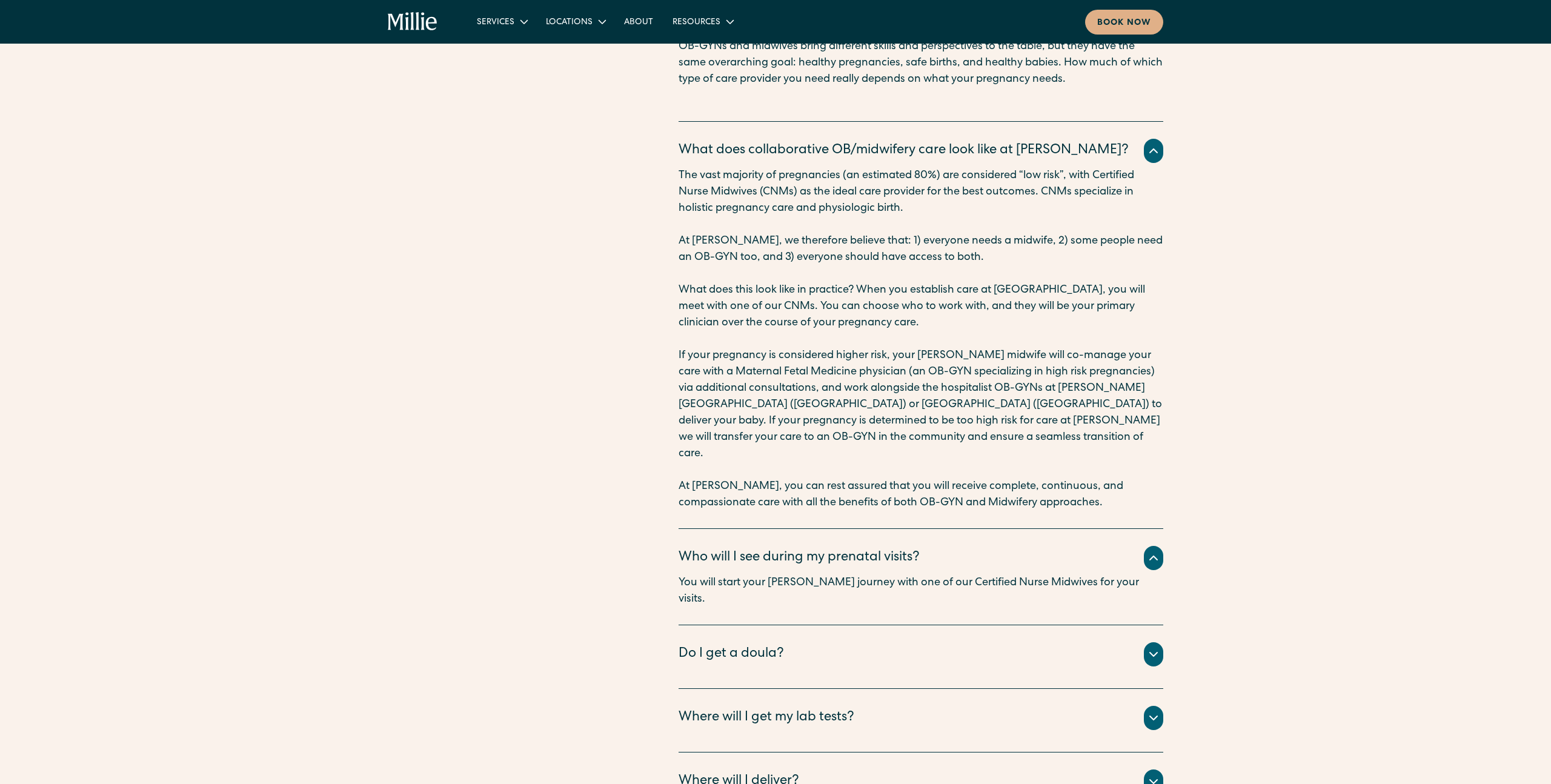
click at [760, 625] on div "Do I get a doula? Every patient has access to a [PERSON_NAME] Guide, who is a p…" at bounding box center [921, 656] width 484 height 63
click at [758, 644] on div "Do I get a doula?" at bounding box center [731, 654] width 105 height 20
